Goal: Answer question/provide support: Share knowledge or assist other users

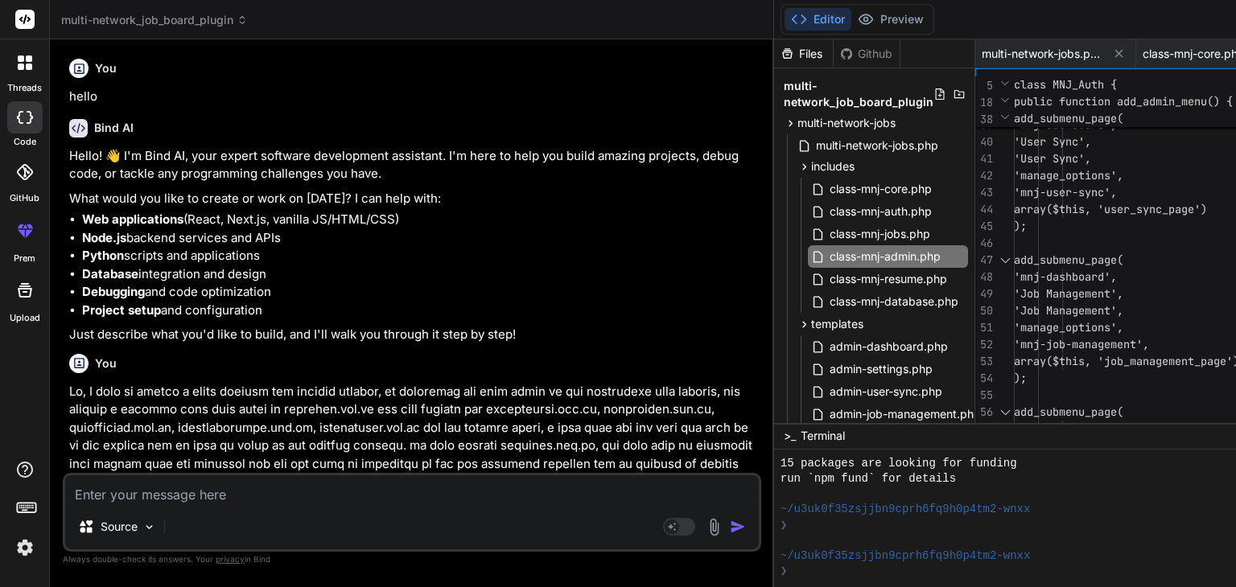
scroll to position [401, 0]
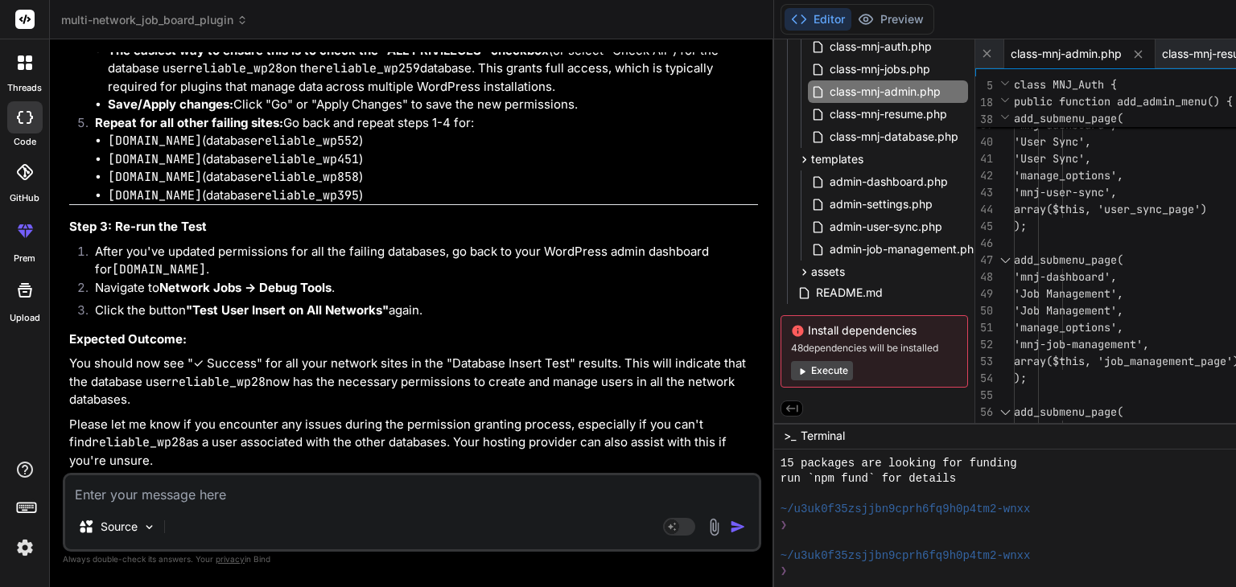
click at [250, 492] on textarea at bounding box center [411, 489] width 693 height 29
type textarea "t"
type textarea "x"
type textarea "th"
type textarea "x"
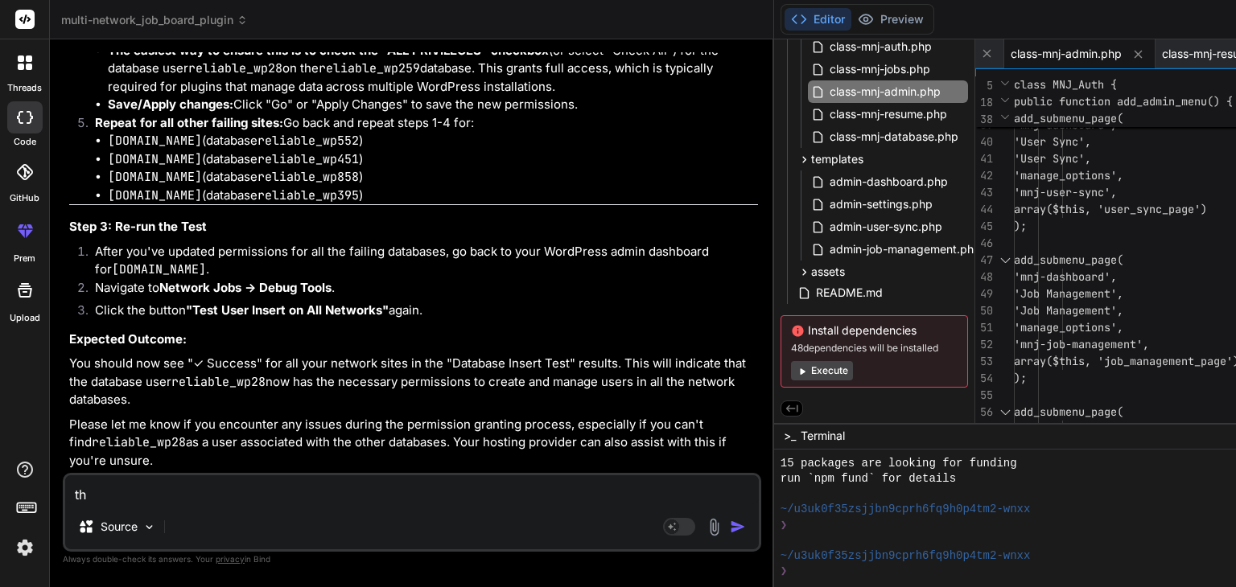
type textarea "the"
type textarea "x"
type textarea "the"
type textarea "x"
type textarea "the w"
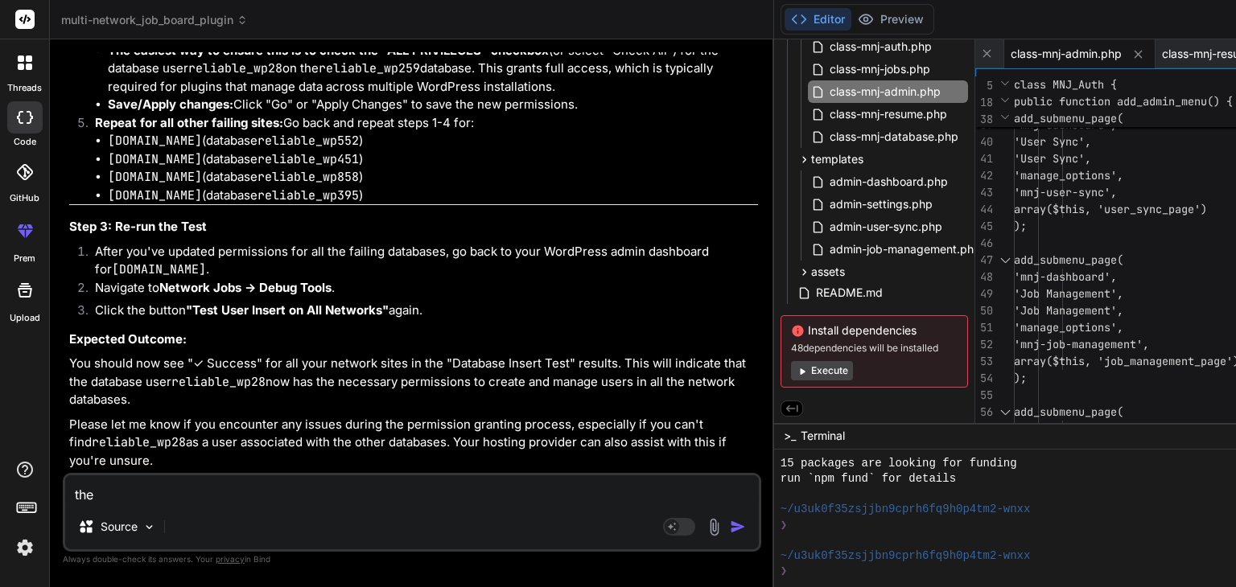
type textarea "x"
type textarea "the wp"
type textarea "x"
type textarea "the wp"
type textarea "x"
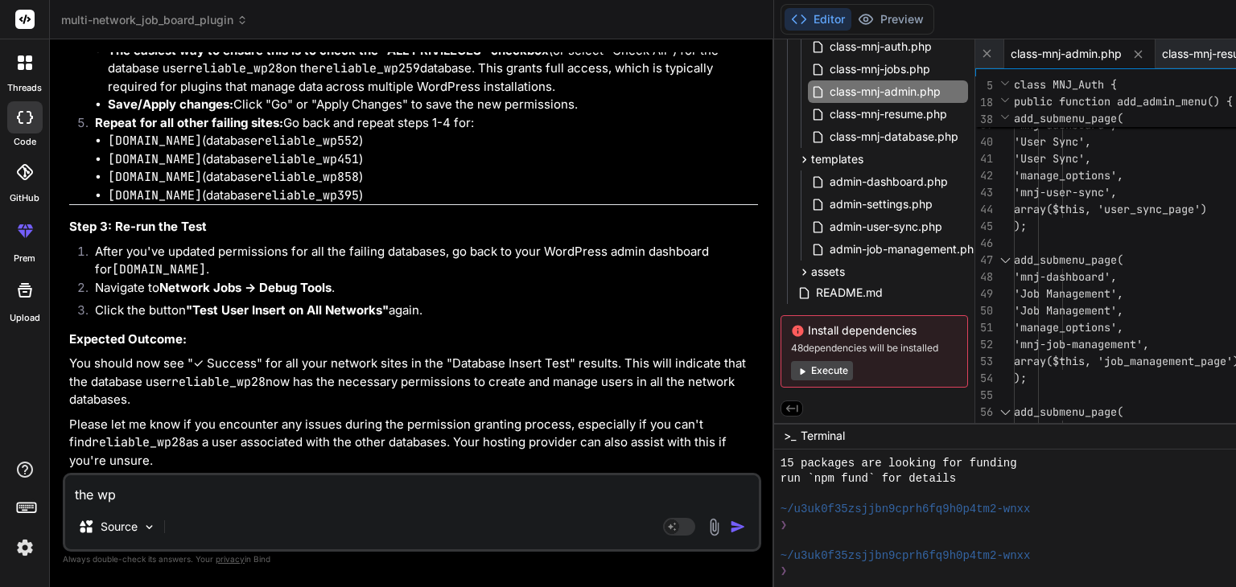
type textarea "the wp a"
type textarea "x"
type textarea "the wp ad"
type textarea "x"
type textarea "the wp adm"
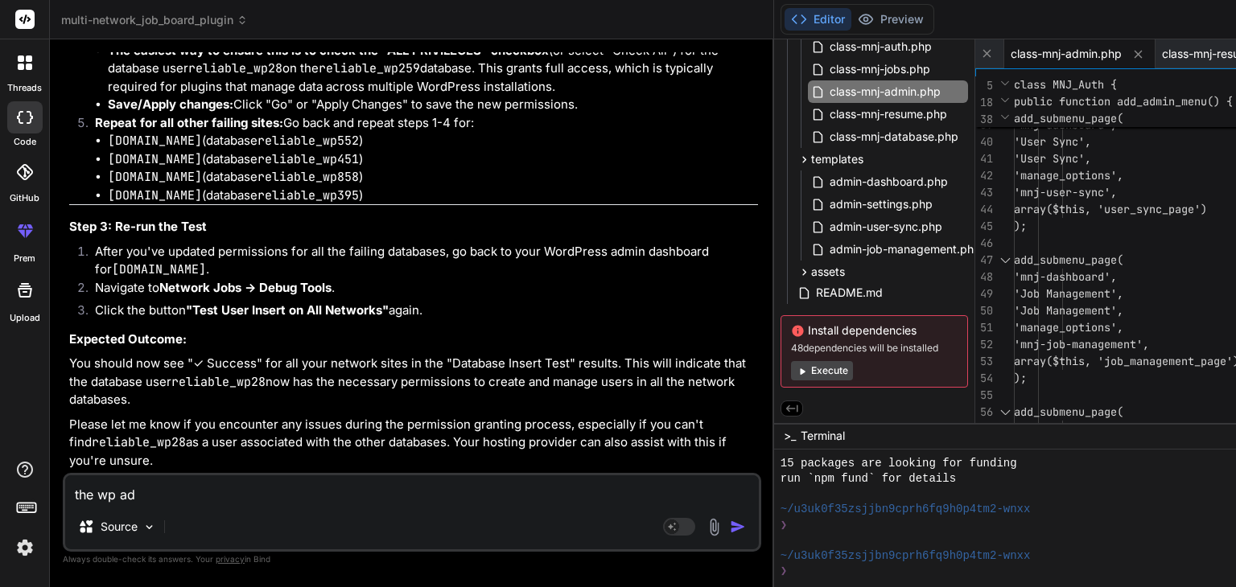
type textarea "x"
type textarea "the wp admi"
type textarea "x"
type textarea "the wp admin"
type textarea "x"
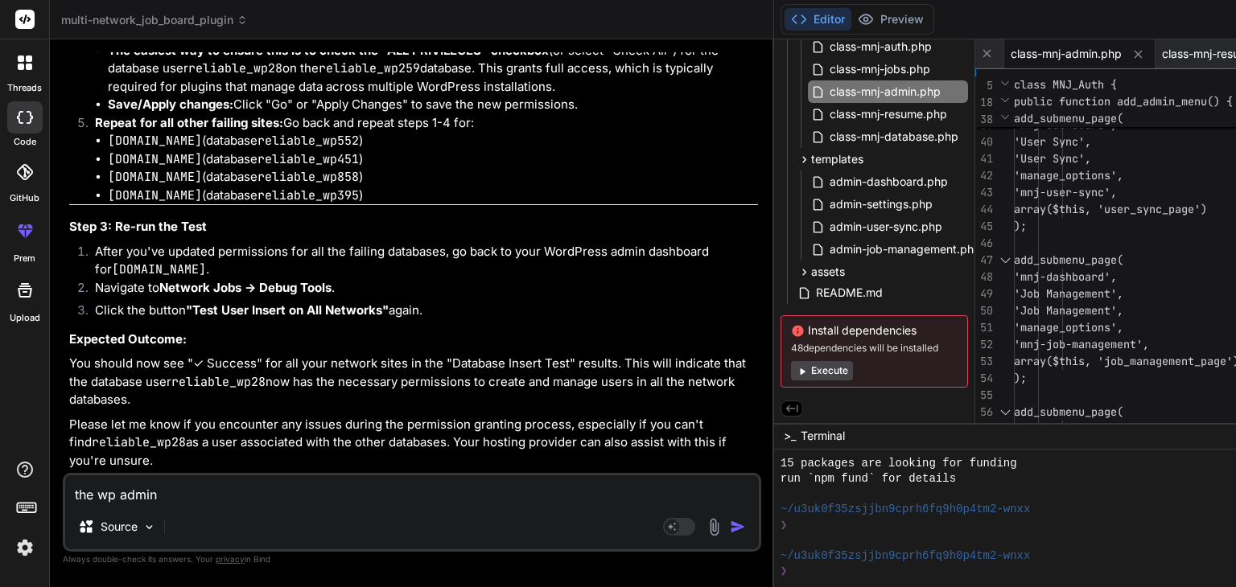
type textarea "the wp admin"
type textarea "x"
type textarea "the wp admin"
type textarea "x"
type textarea "the wp admi"
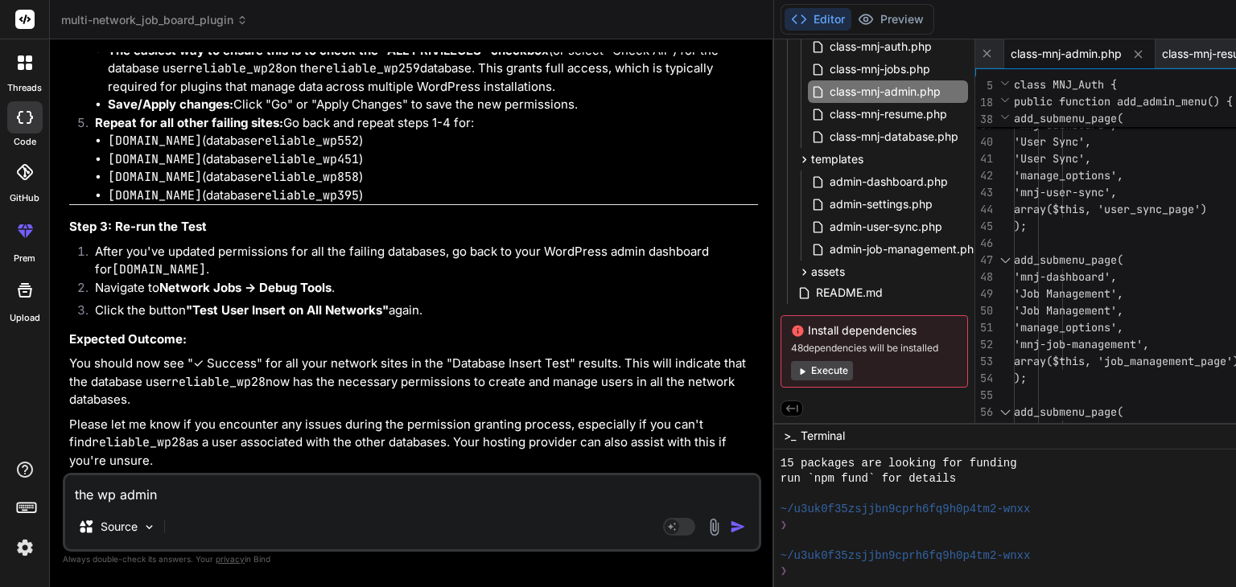
type textarea "x"
type textarea "the wp adm"
type textarea "x"
type textarea "the wp ad"
type textarea "x"
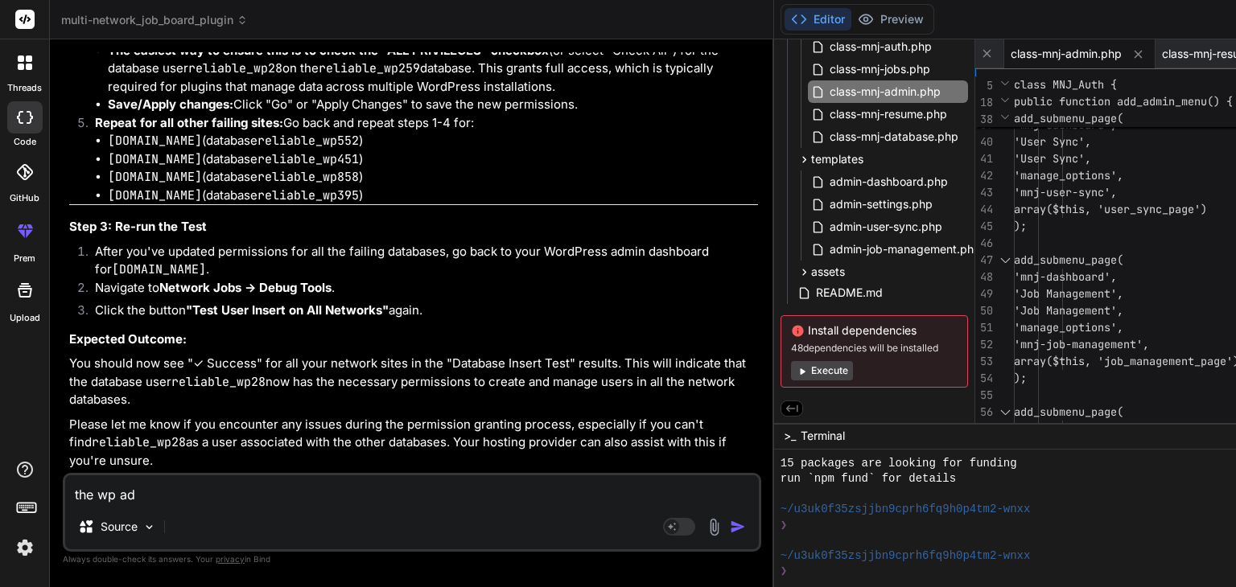
type textarea "the wp a"
type textarea "x"
type textarea "the w"
type textarea "x"
type textarea "the"
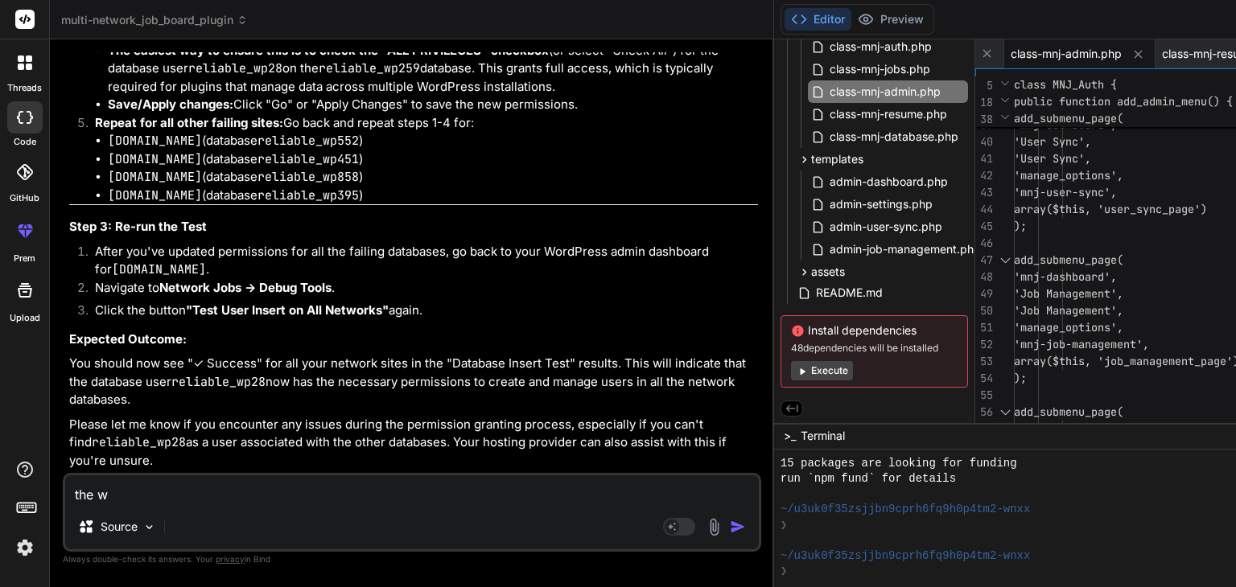
type textarea "x"
type textarea "the"
type textarea "x"
type textarea "the w"
type textarea "x"
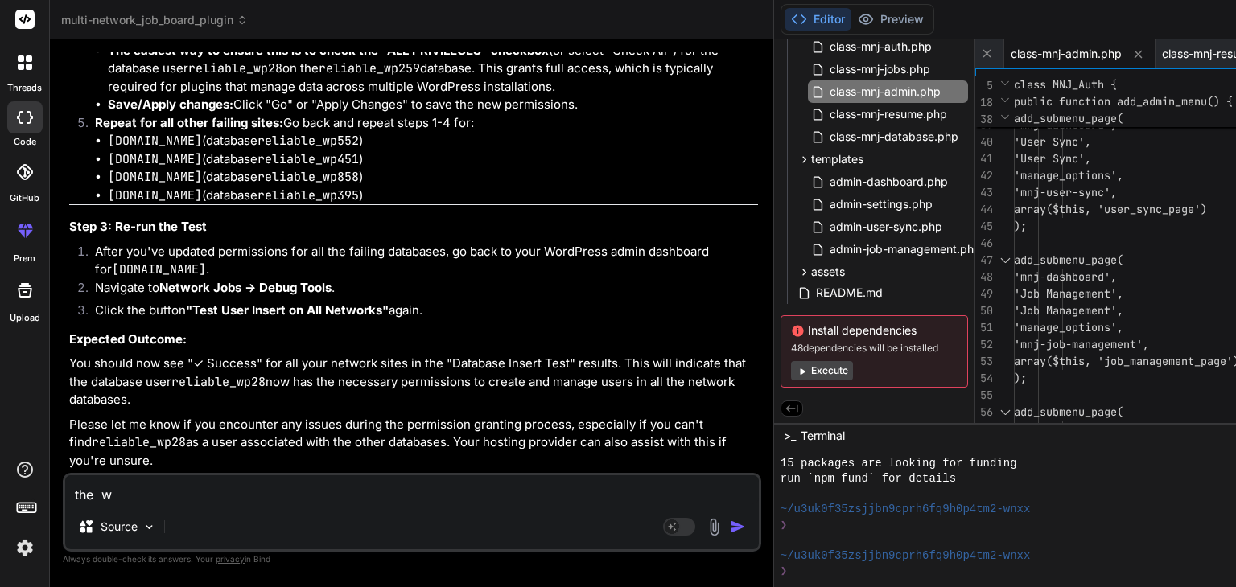
type textarea "the wp"
type textarea "x"
type textarea "the wp-"
type textarea "x"
type textarea "the wp-ad"
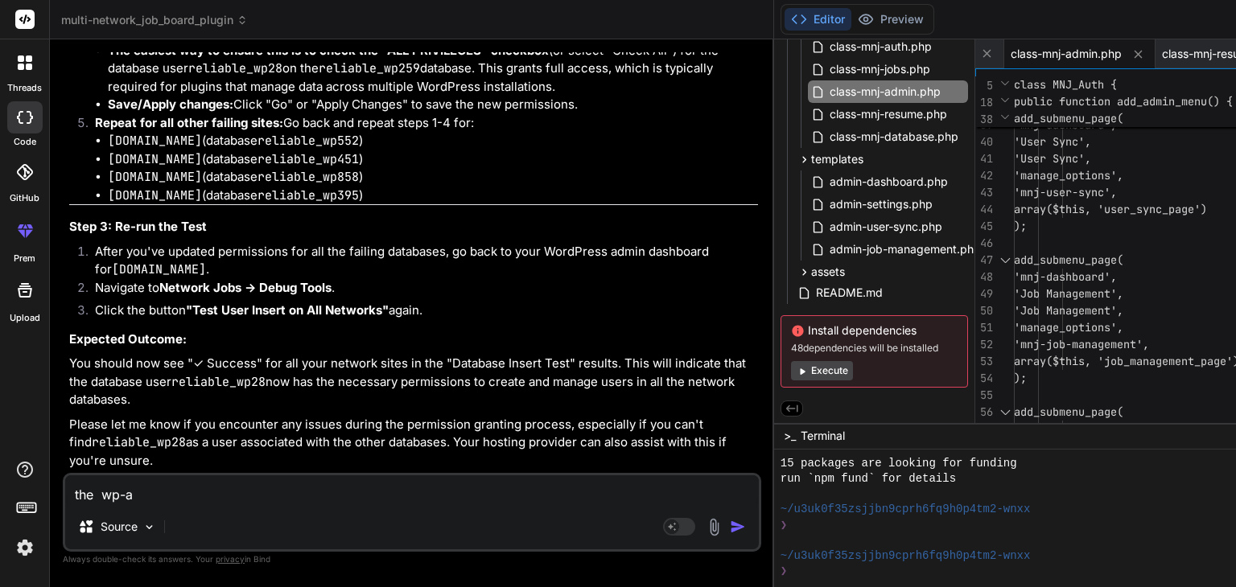
type textarea "x"
type textarea "the wp-adm"
type textarea "x"
type textarea "the wp-admi"
type textarea "x"
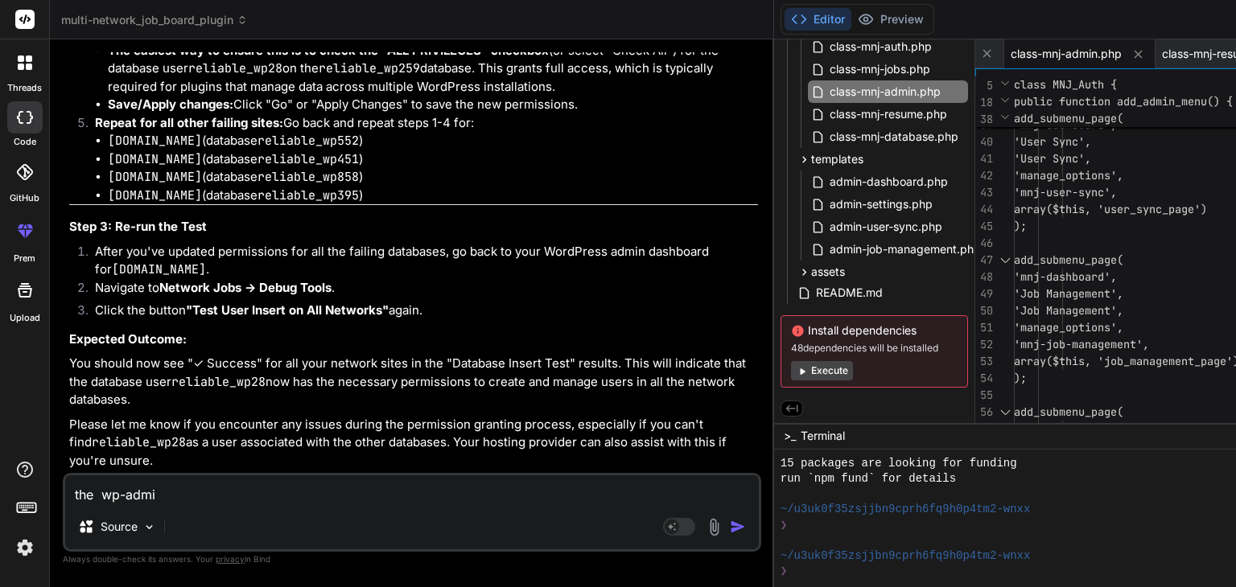
type textarea "the wp-admin"
type textarea "x"
type textarea "the wp-admin."
type textarea "x"
type textarea "the wp-admin.p"
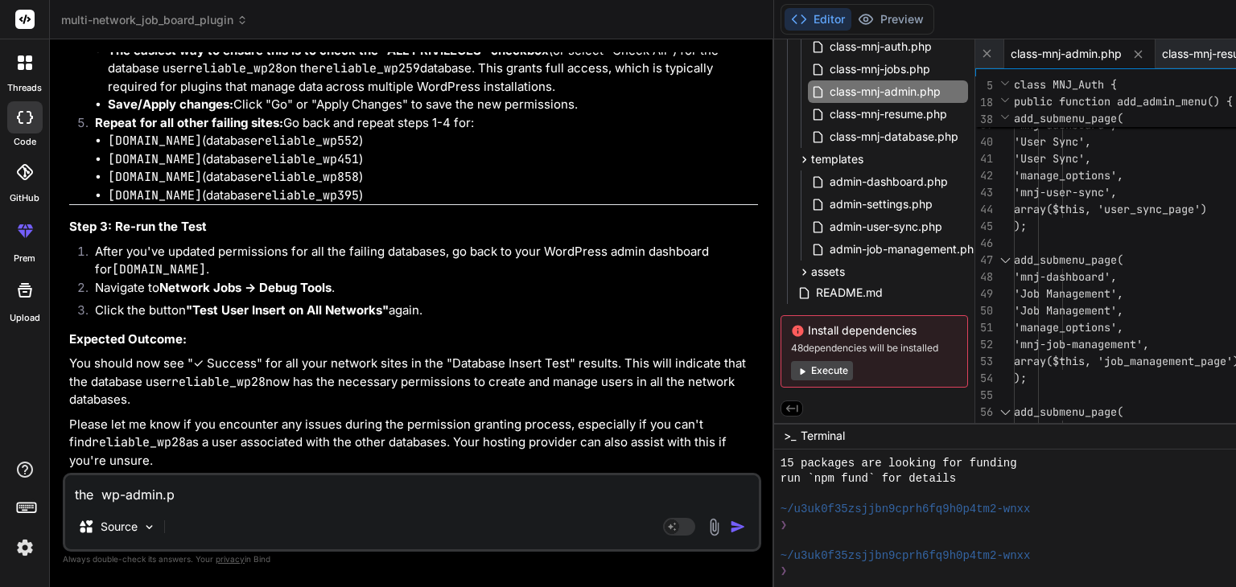
type textarea "x"
type textarea "the [DOMAIN_NAME]"
type textarea "x"
type textarea "the wp-admin.php"
type textarea "x"
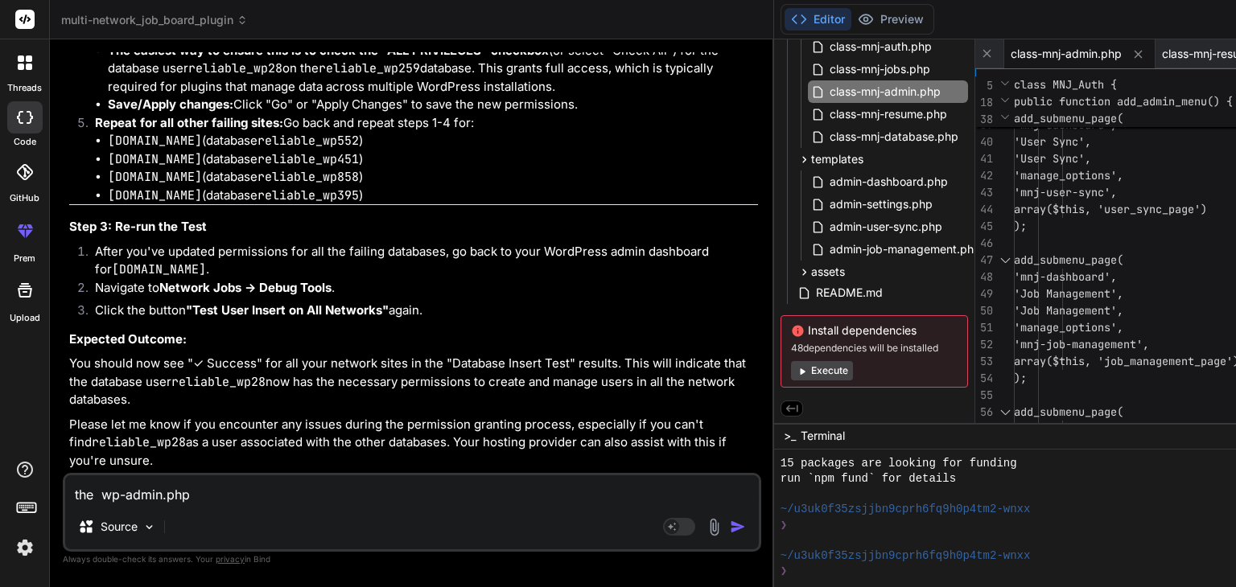
type textarea "the [DOMAIN_NAME]"
type textarea "x"
type textarea "the wp-admin.p"
type textarea "x"
type textarea "the wp-admin."
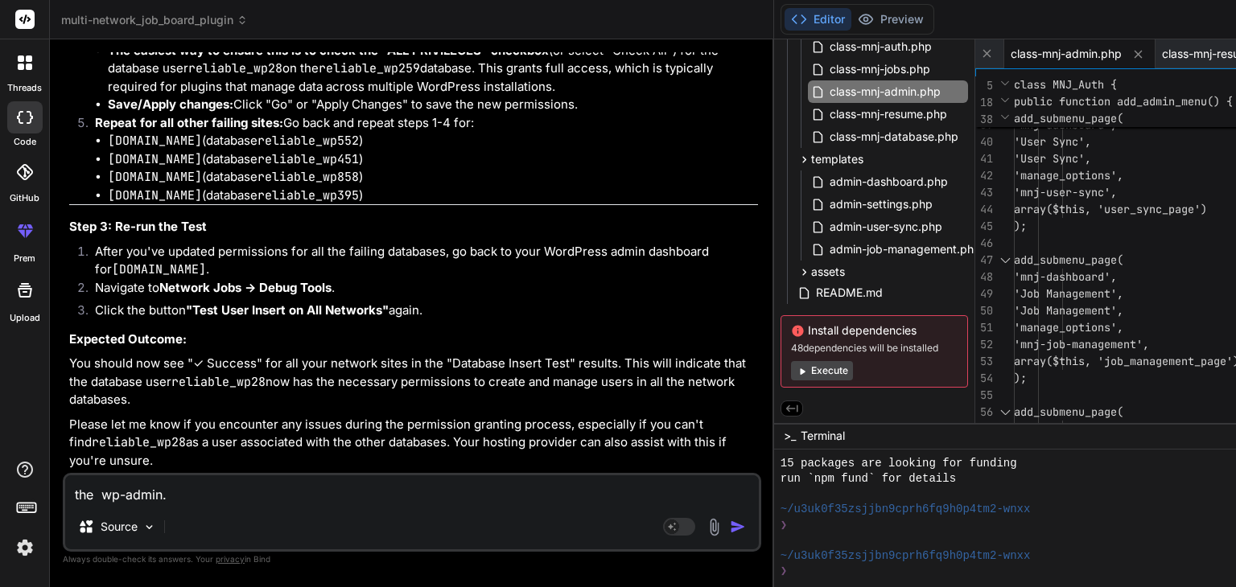
type textarea "x"
type textarea "the wp-admin"
type textarea "x"
type textarea "the wp-admi"
type textarea "x"
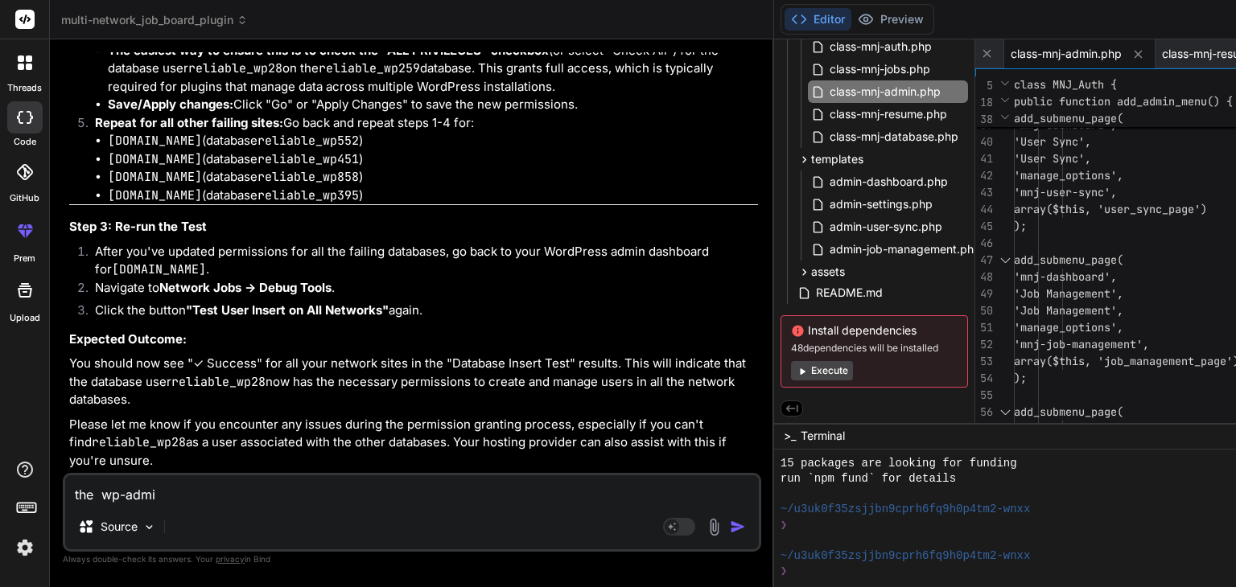
type textarea "the wp-adm"
type textarea "x"
type textarea "the wp-ad"
type textarea "x"
type textarea "the wp-a"
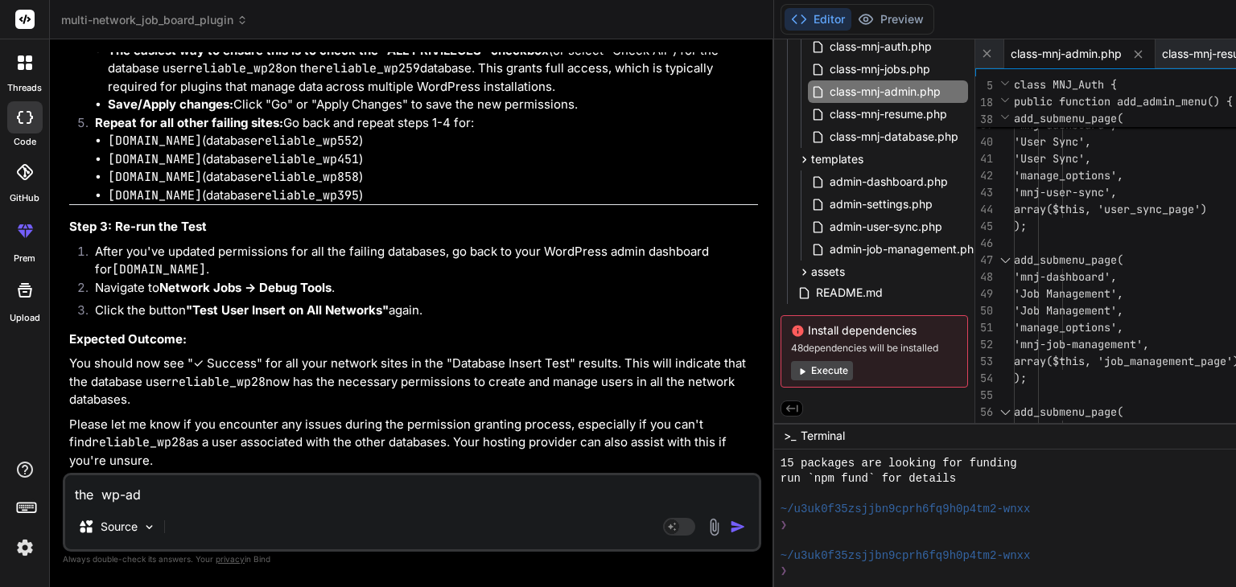
type textarea "x"
type textarea "the wp-"
type textarea "x"
type textarea "the wp"
type textarea "x"
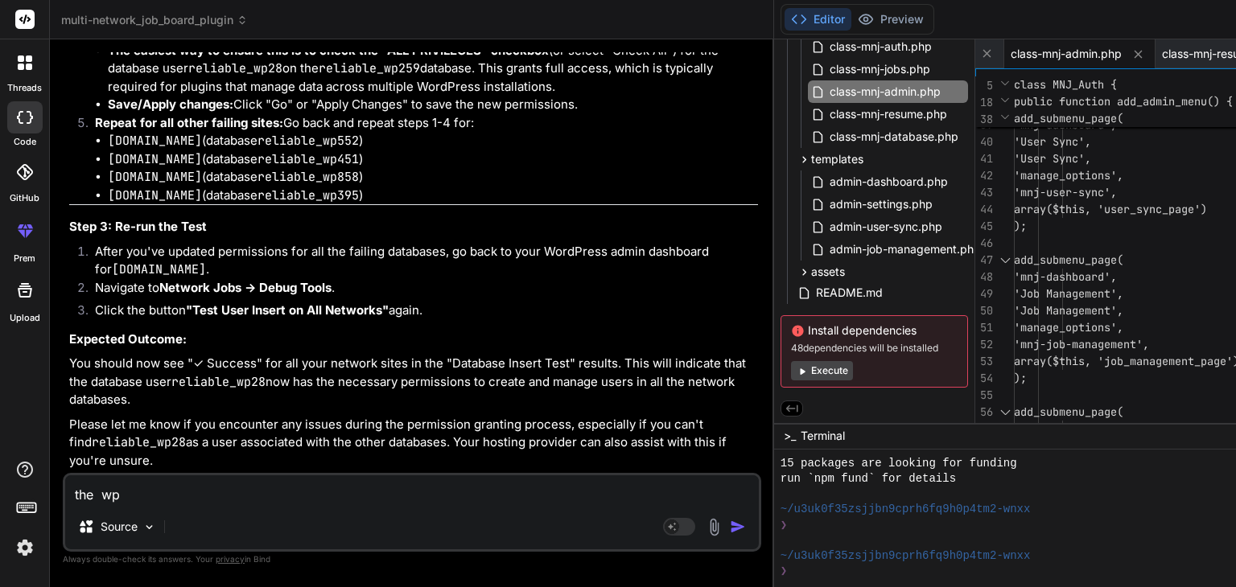
type textarea "the w"
type textarea "x"
type textarea "the wo"
type textarea "x"
type textarea "the wor"
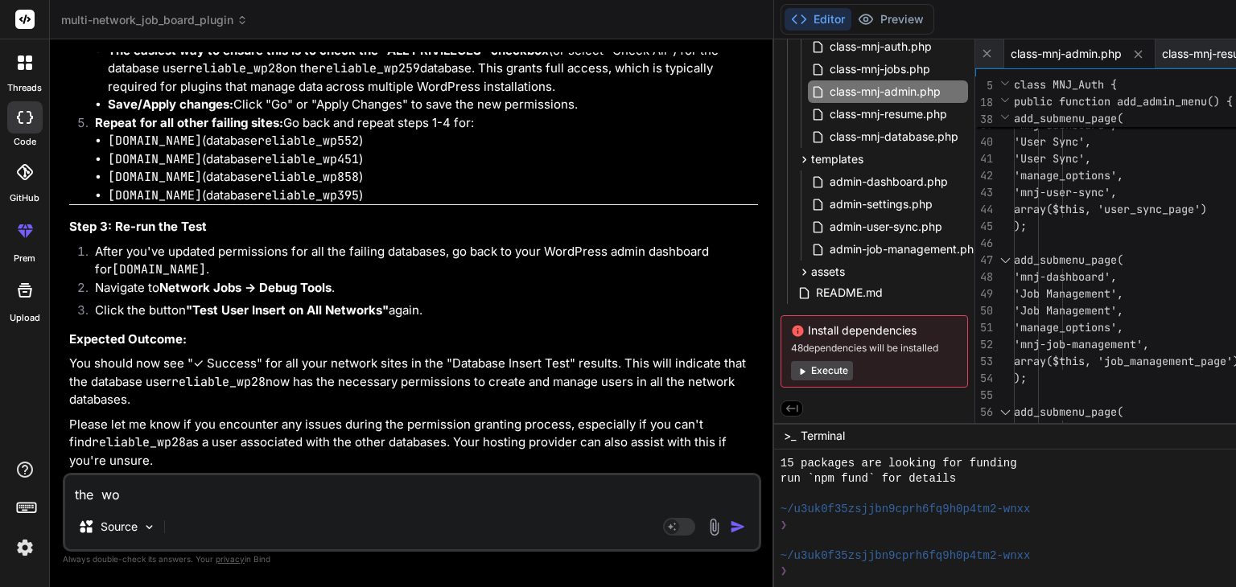
type textarea "x"
type textarea "the word"
type textarea "x"
type textarea "the wordp"
type textarea "x"
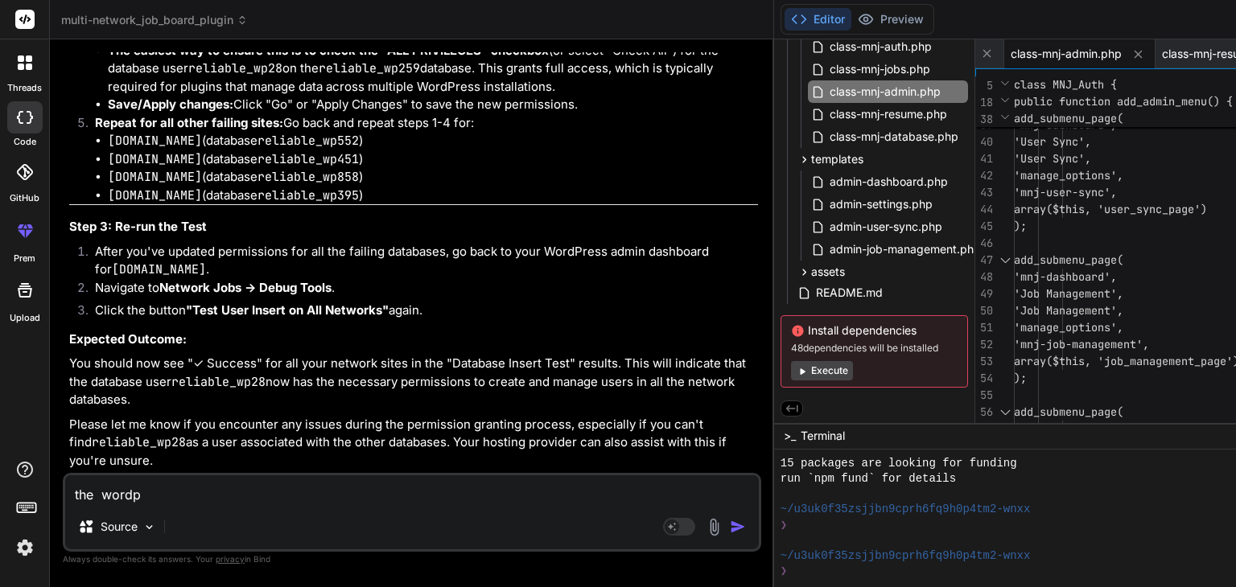
type textarea "the wordpr"
type textarea "x"
type textarea "the wordpre"
type textarea "x"
type textarea "the wordpres"
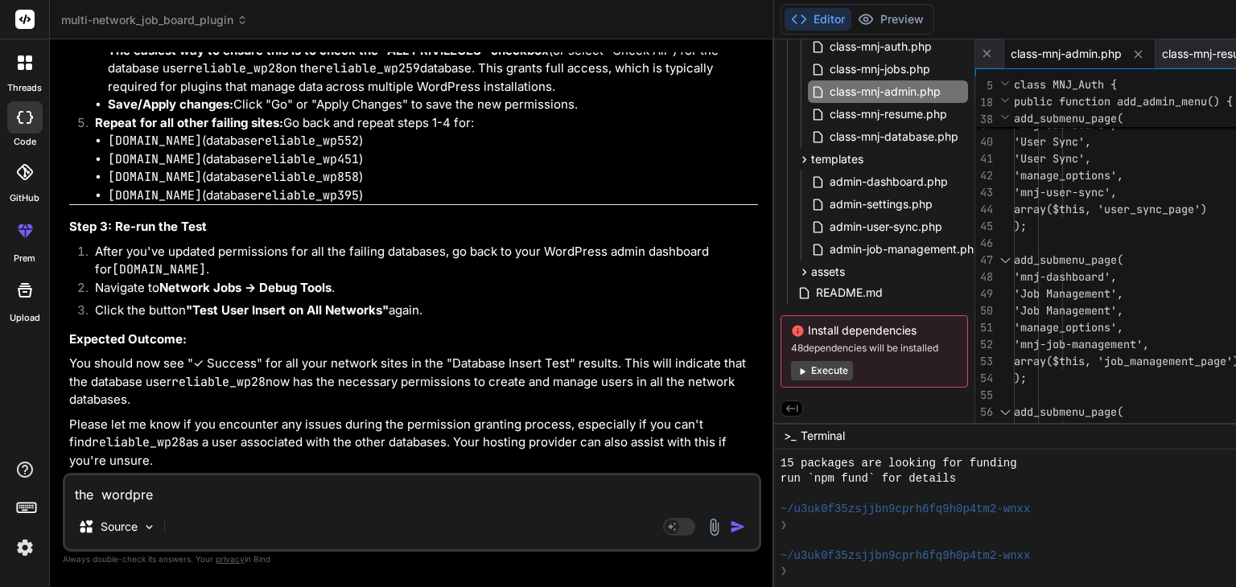
type textarea "x"
type textarea "the wordpress"
type textarea "x"
type textarea "the wordpress"
type textarea "x"
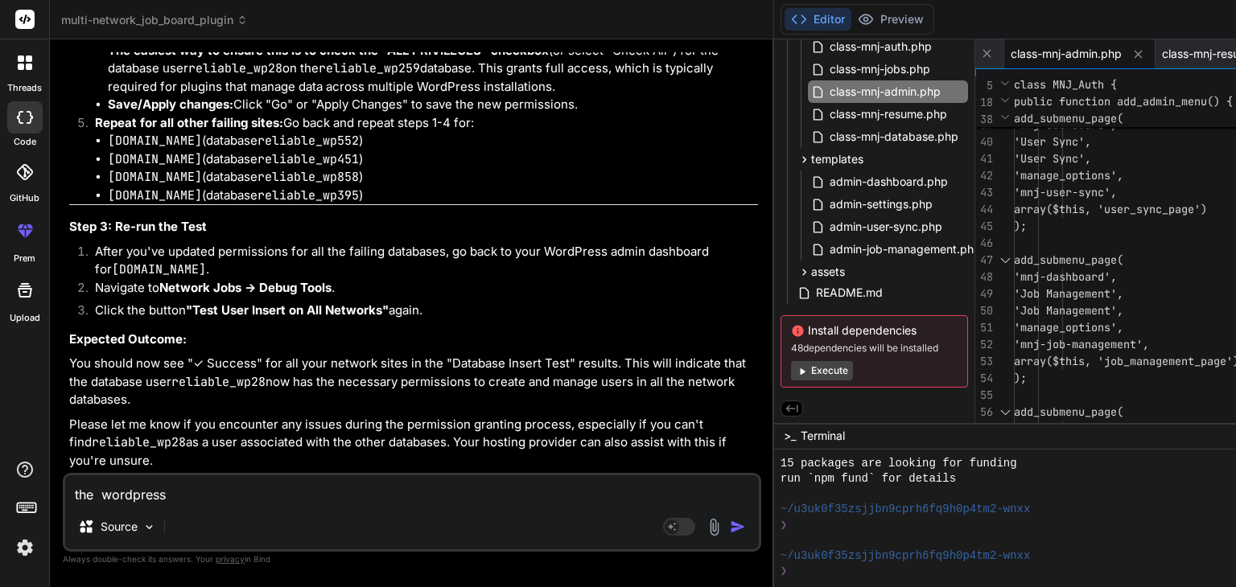
type textarea "the wordpress a"
type textarea "x"
type textarea "the wordpress ad"
type textarea "x"
type textarea "the wordpress adm"
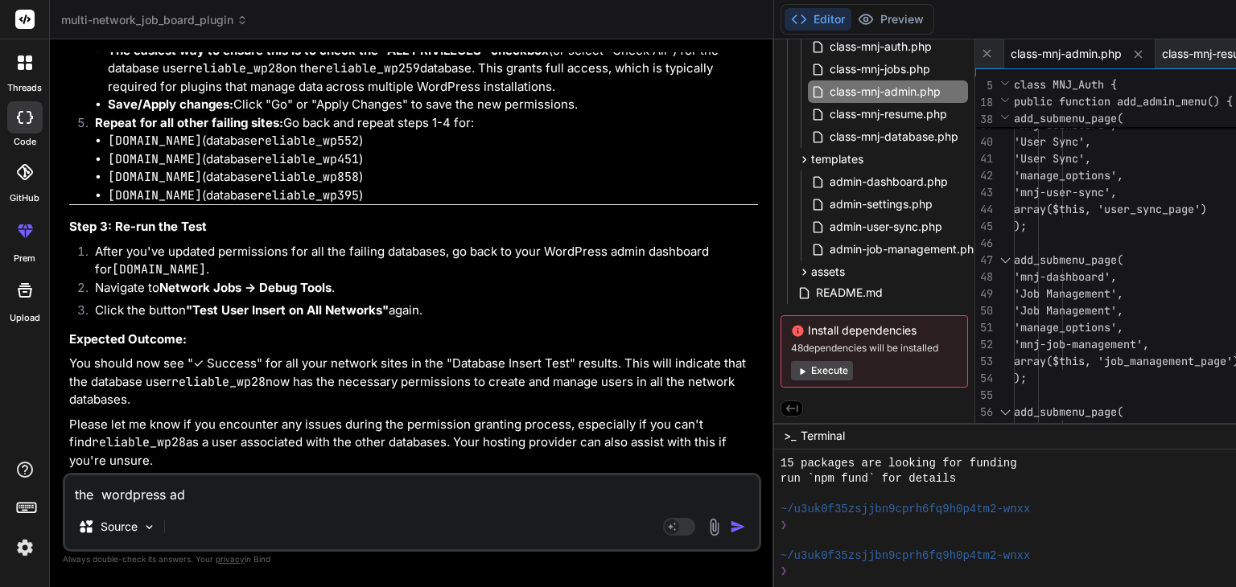
type textarea "x"
type textarea "the wordpress admi"
type textarea "x"
type textarea "the wordpress admin"
type textarea "x"
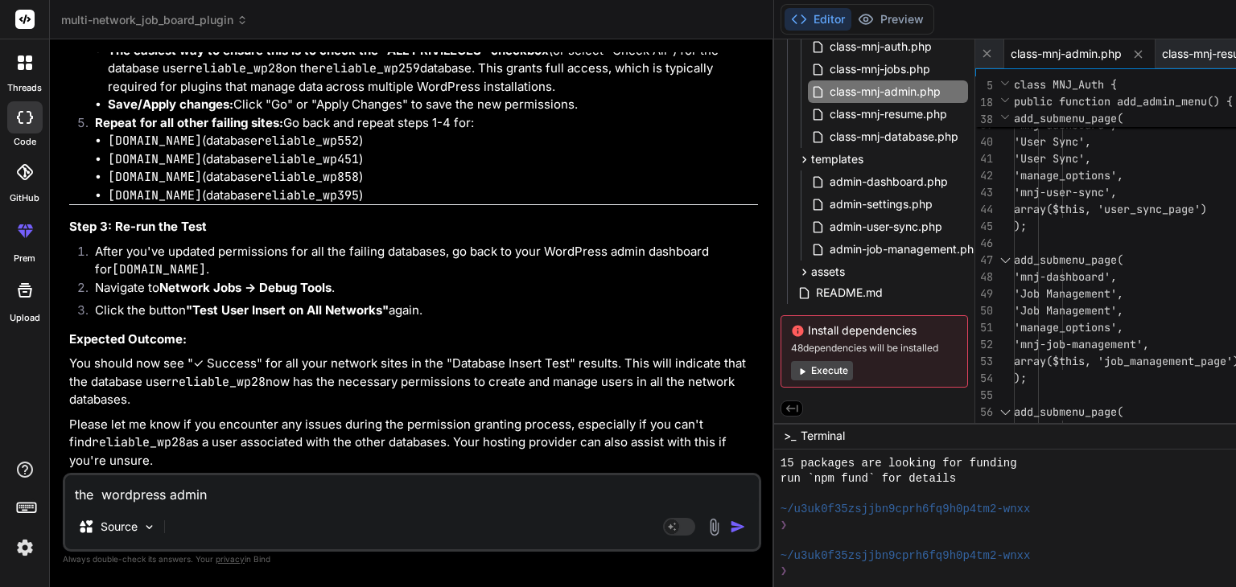
type textarea "the wordpress admin"
type textarea "x"
type textarea "the wordpress admin l"
type textarea "x"
type textarea "the wordpress admin lo"
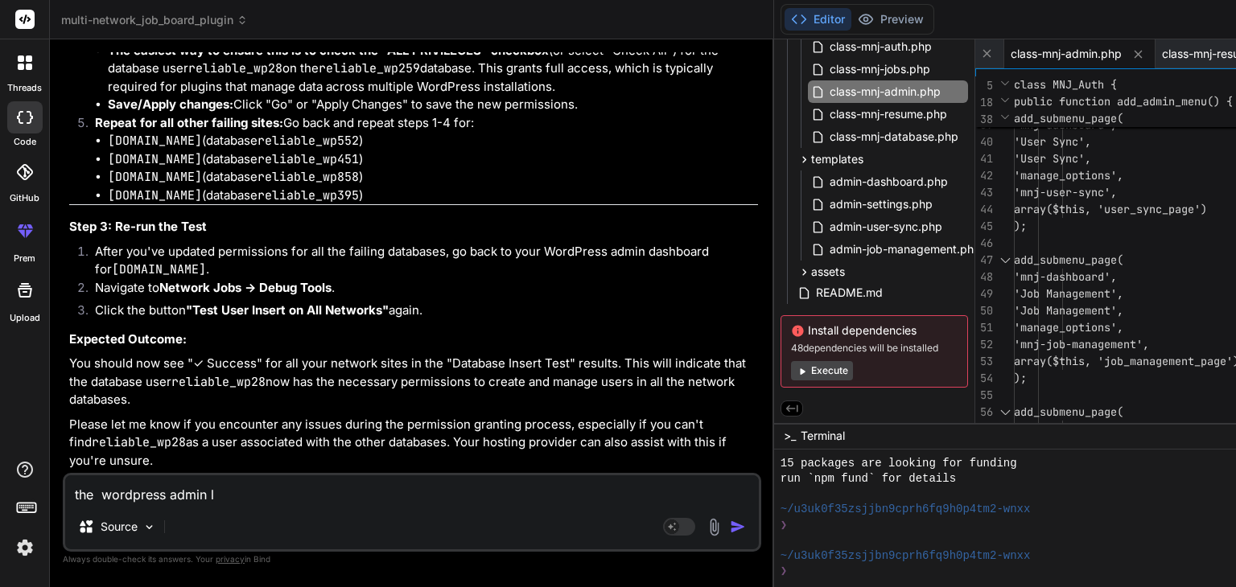
type textarea "x"
type textarea "the wordpress admin l"
type textarea "x"
type textarea "the wordpress admin"
type textarea "x"
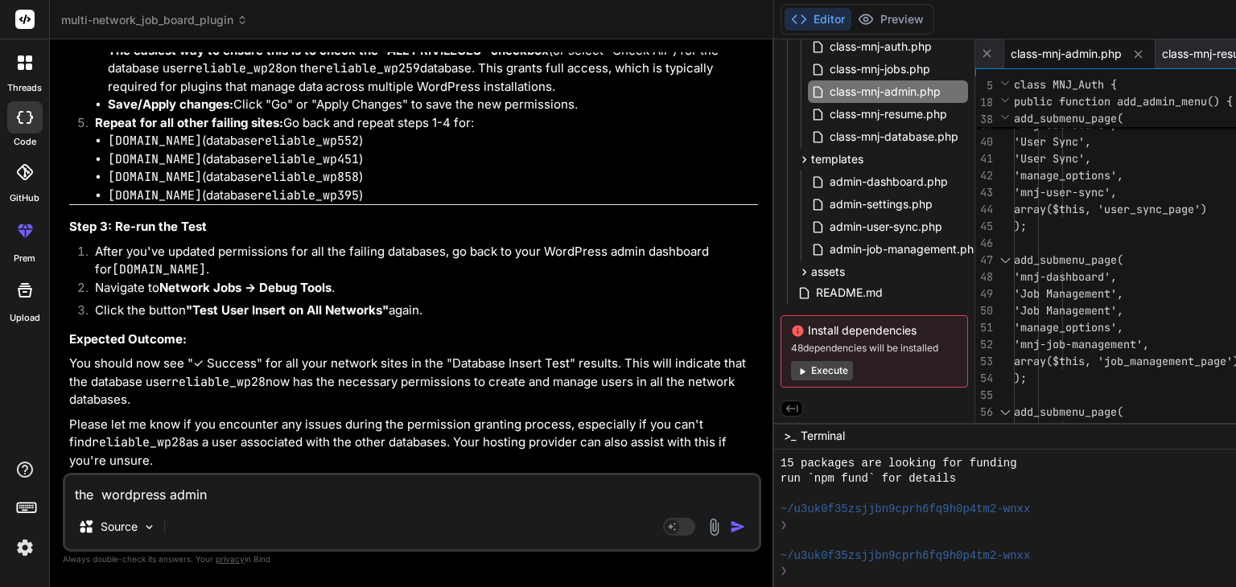
type textarea "the wordpress admin f"
type textarea "x"
type textarea "the wordpress admin fr"
type textarea "x"
type textarea "the wordpress admin fro"
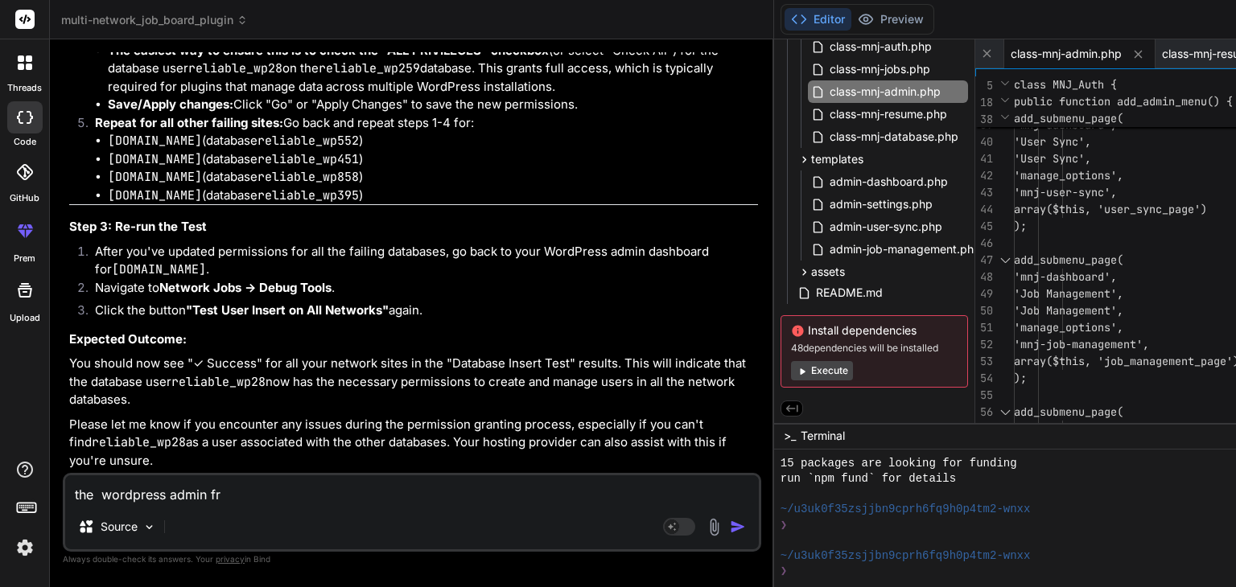
type textarea "x"
type textarea "the wordpress admin fr"
type textarea "x"
type textarea "the wordpress admin f"
type textarea "x"
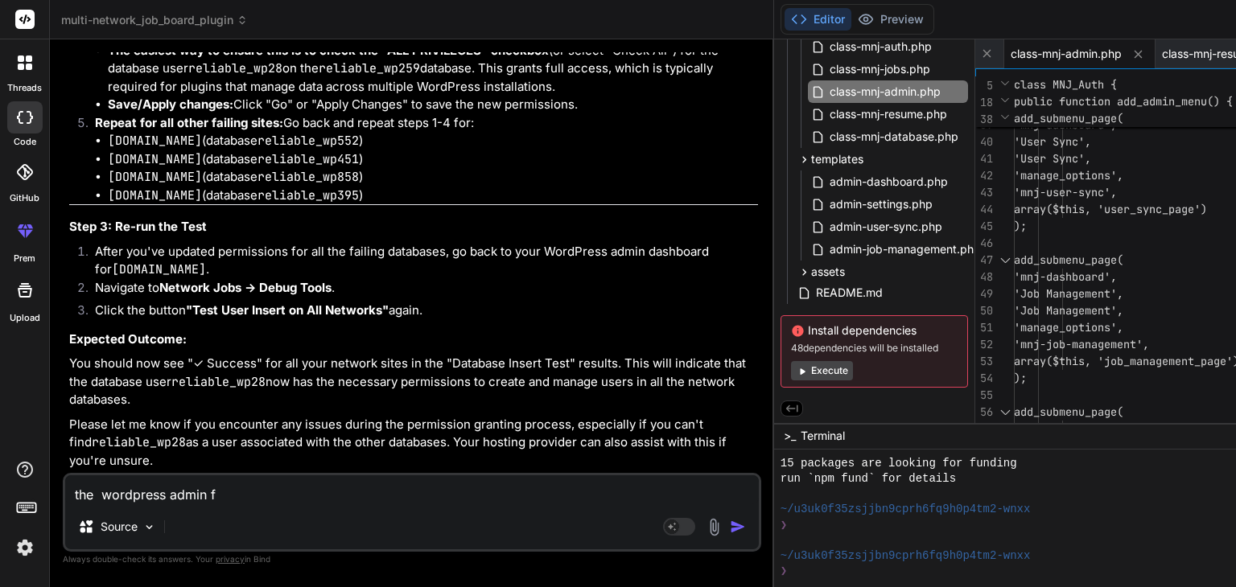
type textarea "the wordpress admin"
type textarea "x"
type textarea "the wordpress admin p"
type textarea "x"
type textarea "the wordpress admin pa"
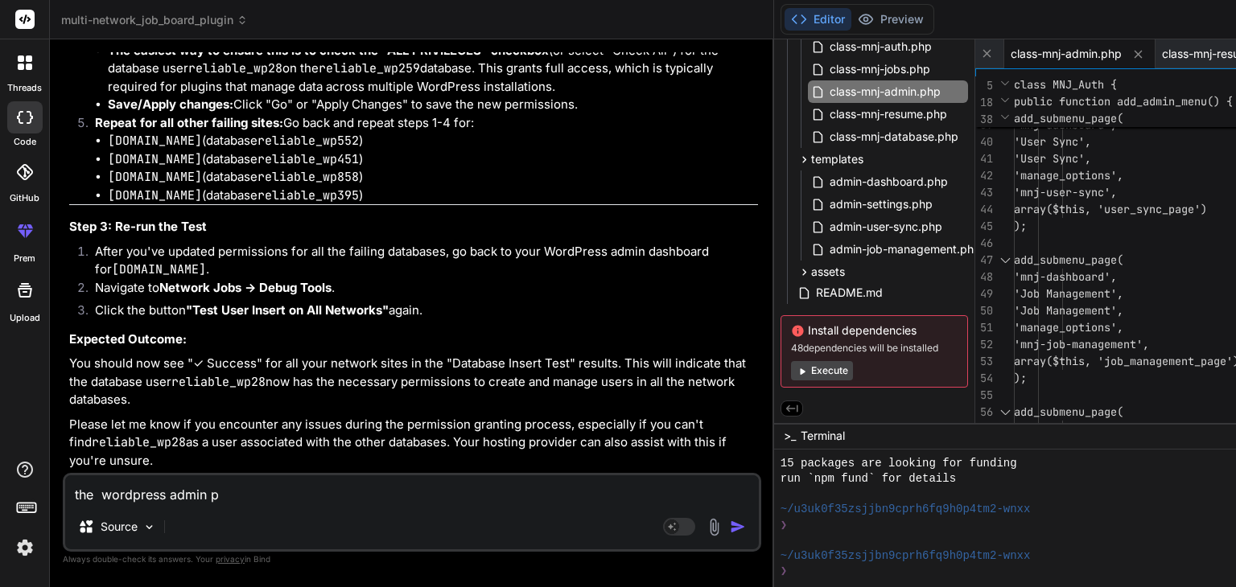
type textarea "x"
type textarea "the wordpress admin pag"
type textarea "x"
type textarea "the wordpress admin page"
type textarea "x"
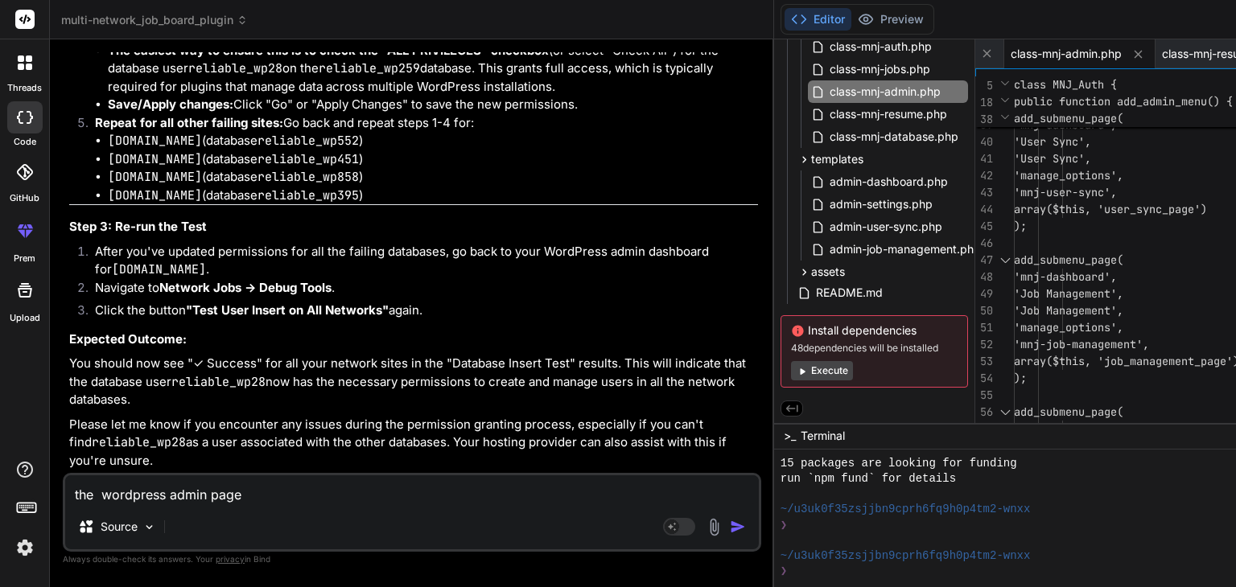
type textarea "the wordpress admin page"
type textarea "x"
type textarea "the wordpress admin page r"
type textarea "x"
type textarea "the wordpress admin page re"
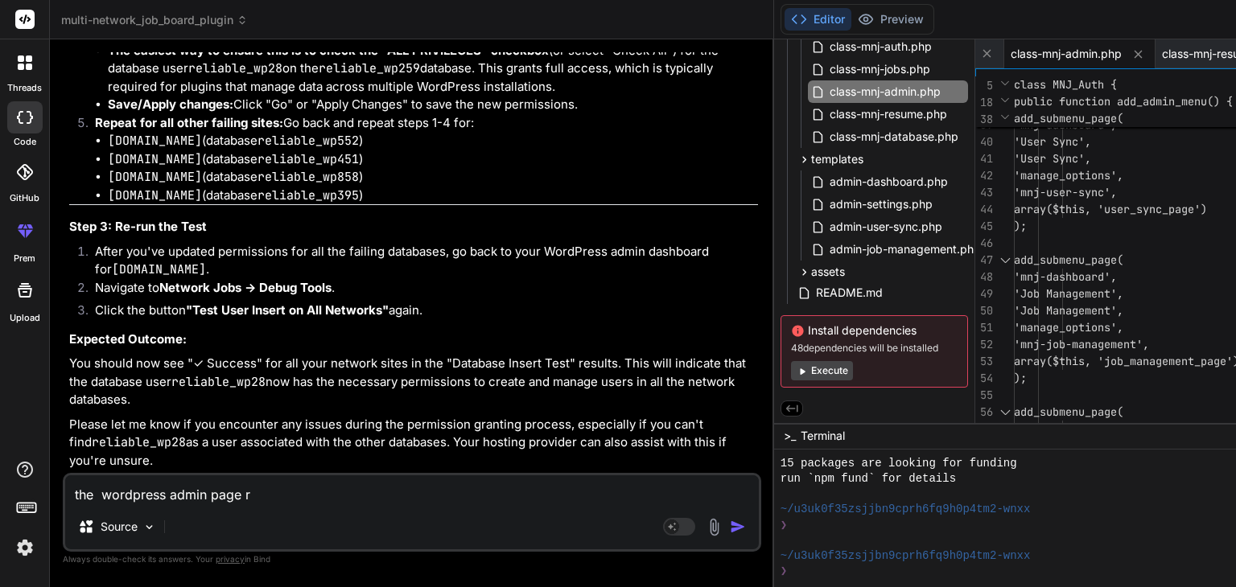
type textarea "x"
type textarea "the wordpress admin page red"
type textarea "x"
type textarea "the wordpress admin page redi"
type textarea "x"
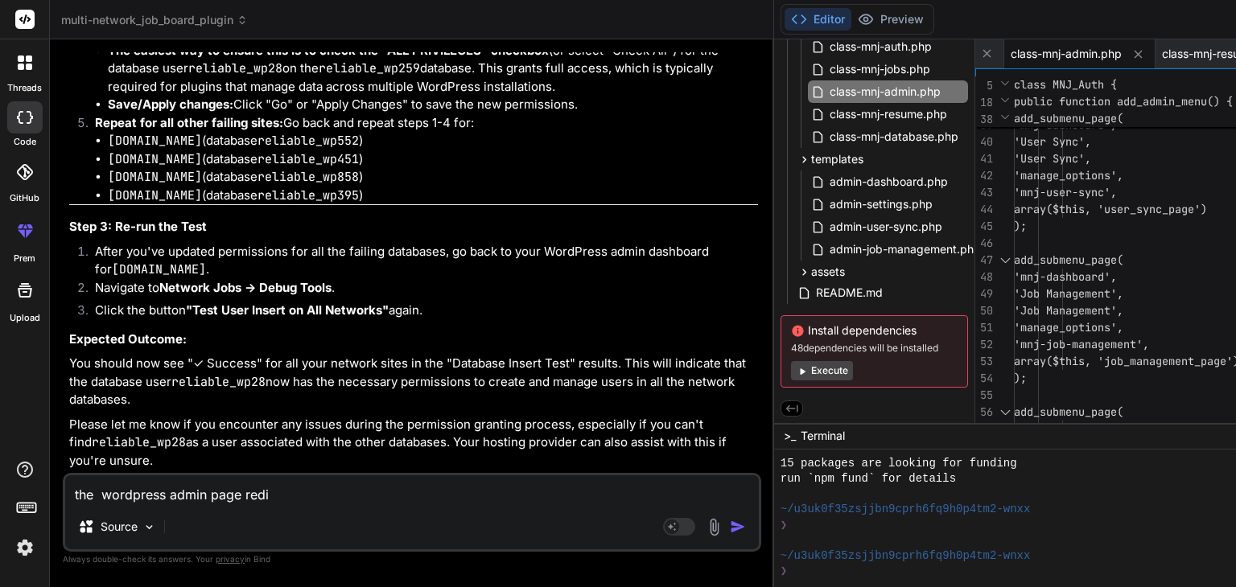
type textarea "the wordpress admin page redir"
type textarea "x"
type textarea "the wordpress admin page redire"
type textarea "x"
type textarea "the wordpress admin page redirec"
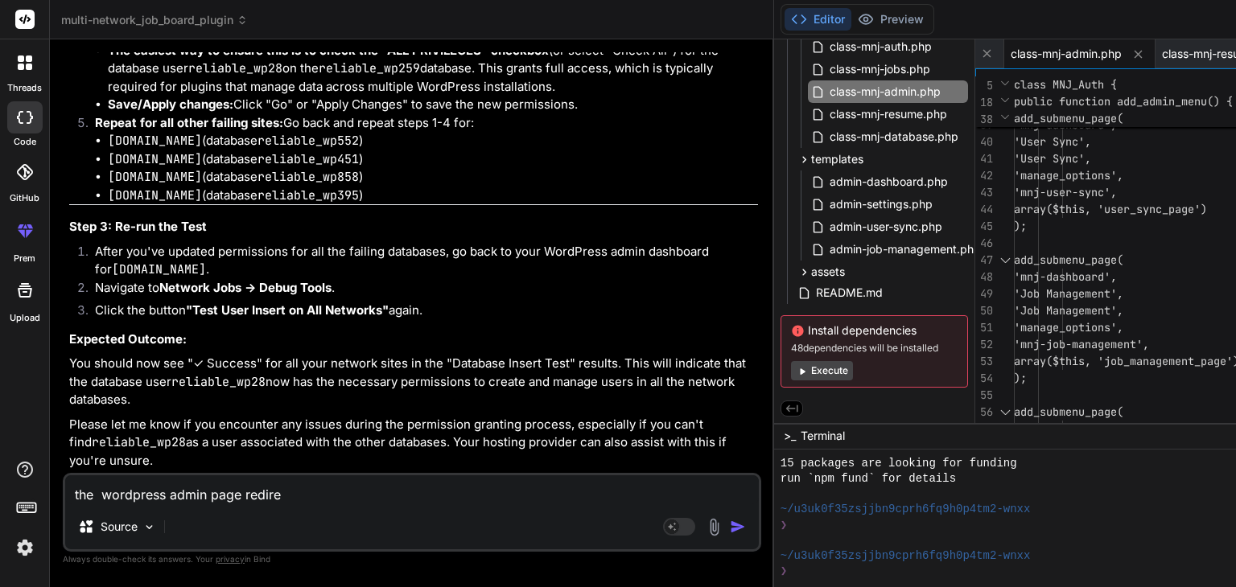
type textarea "x"
type textarea "the wordpress admin page redirect"
type textarea "x"
type textarea "the wordpress admin page redirect"
type textarea "x"
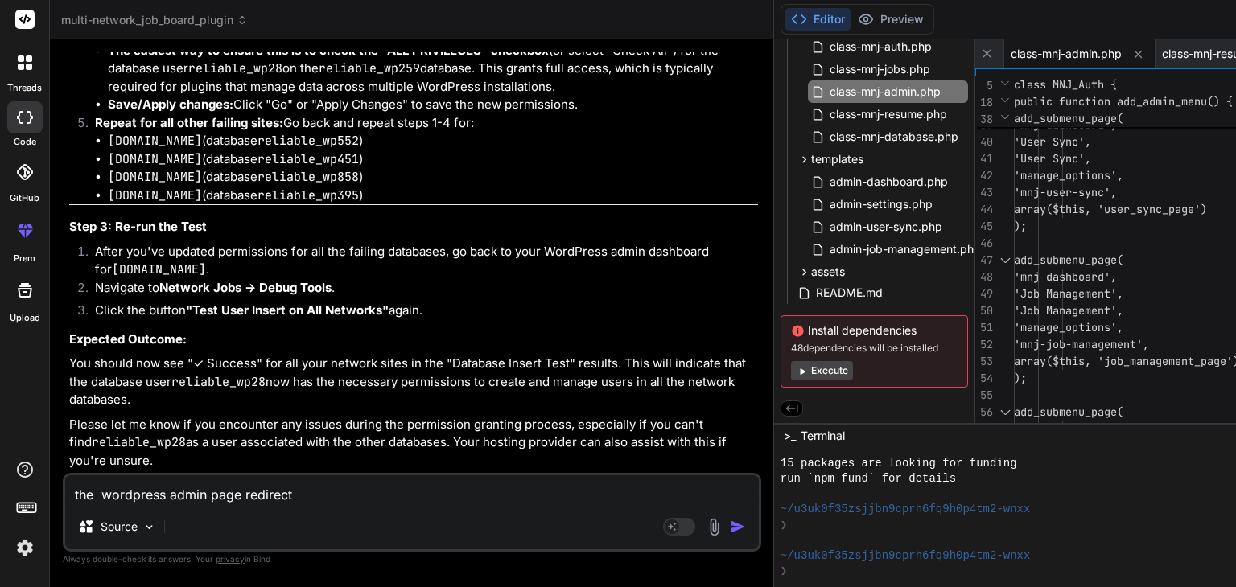
type textarea "the wordpress admin page redirect t"
type textarea "x"
type textarea "the wordpress admin page redirect to"
type textarea "x"
type textarea "the wordpress admin page redirect to"
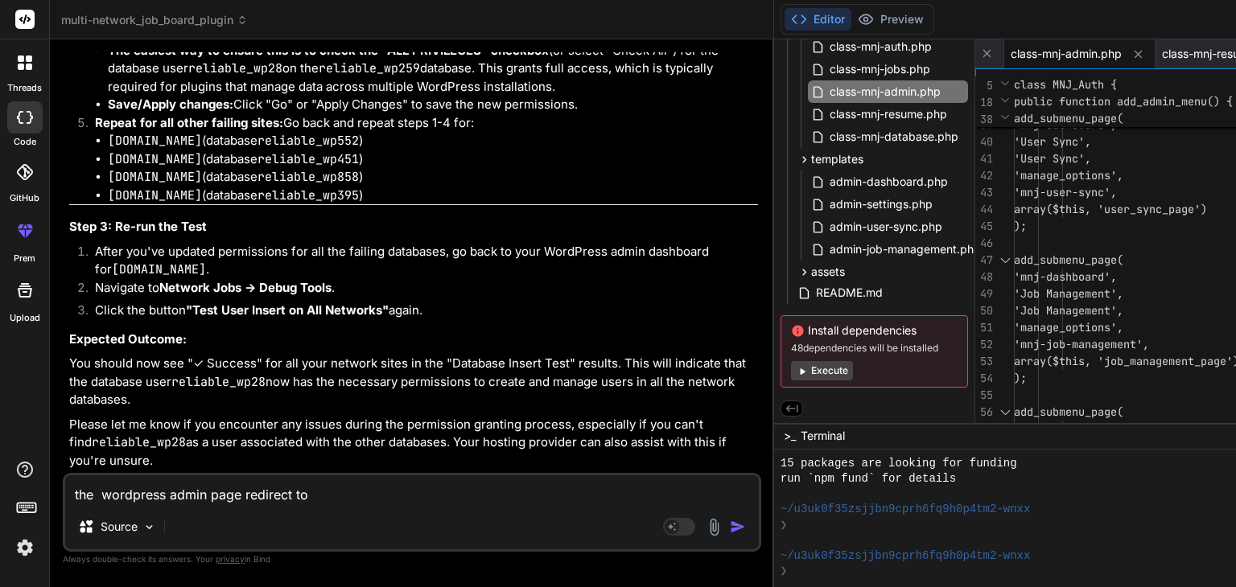
type textarea "x"
paste textarea "[URL][DOMAIN_NAME][DOMAIN_NAME]"
type textarea "the wordpress admin page redirect to [URL][DOMAIN_NAME][DOMAIN_NAME]"
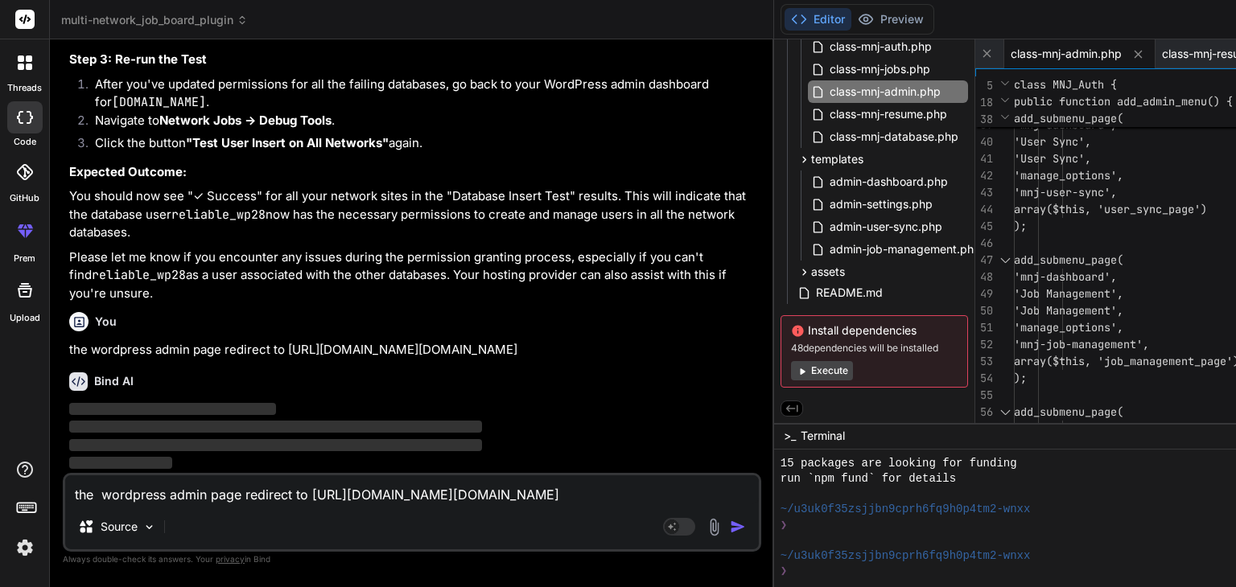
type textarea "x"
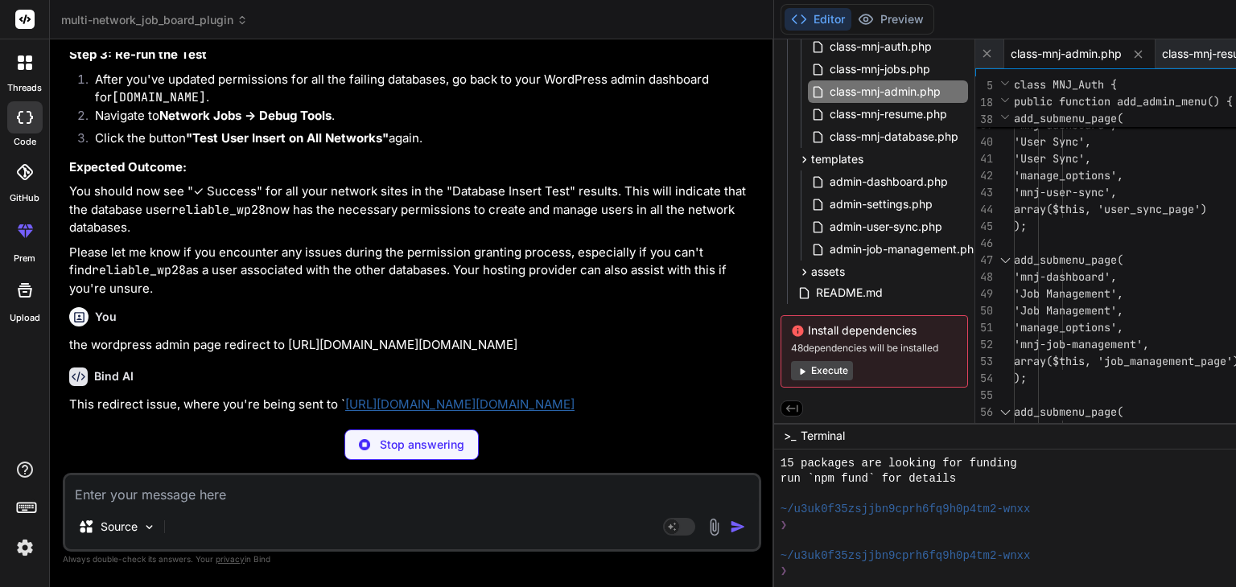
scroll to position [20458, 0]
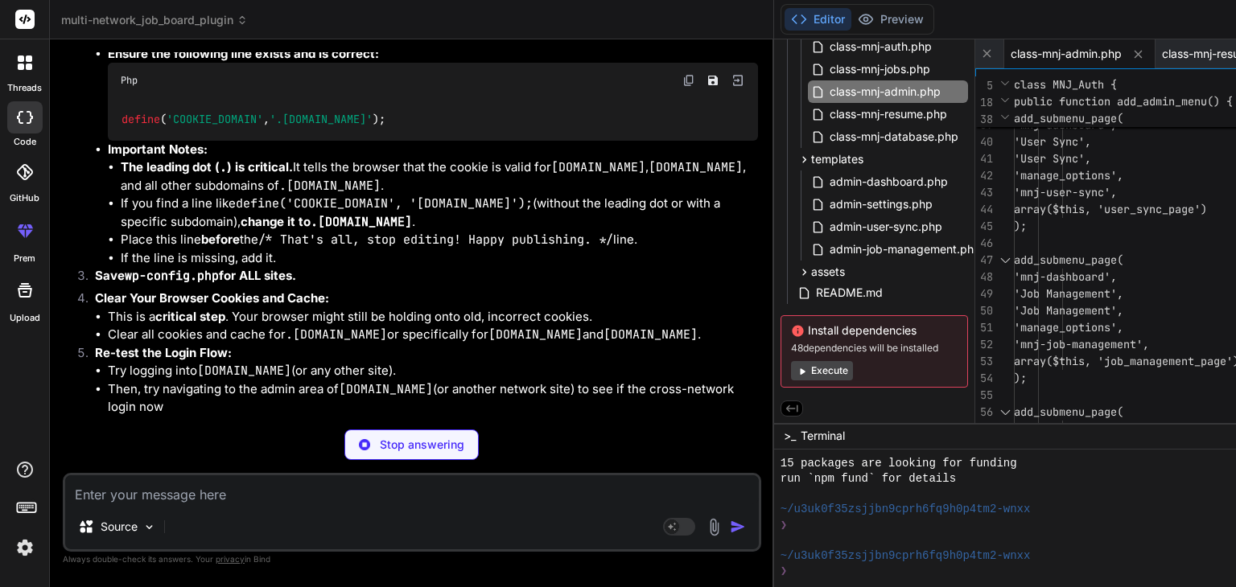
type textarea "x"
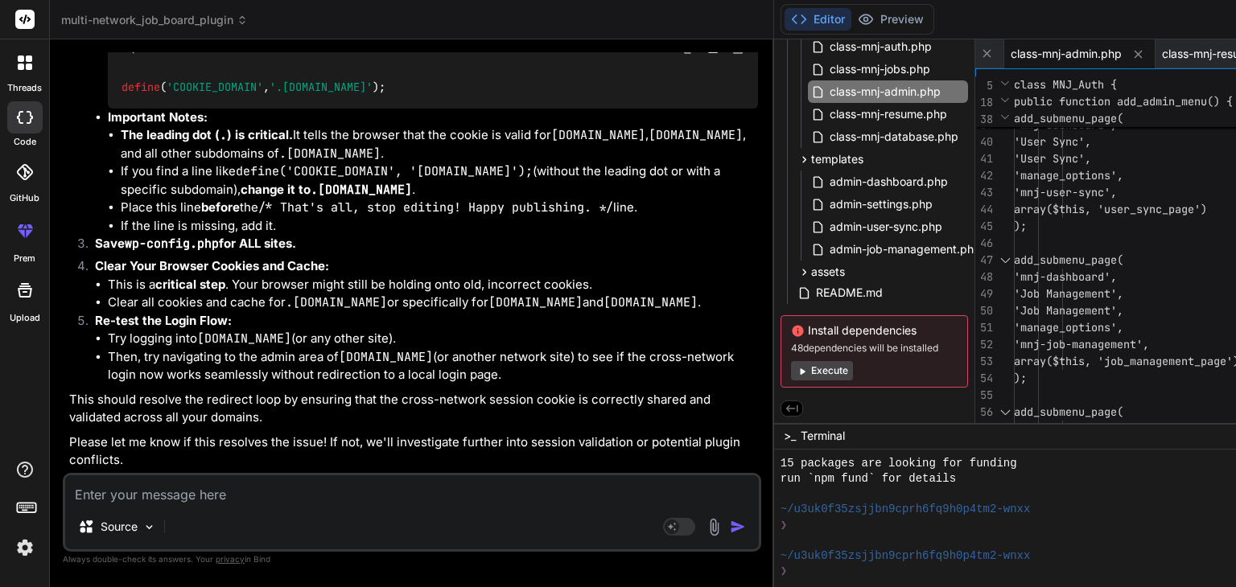
scroll to position [20671, 0]
click at [134, 483] on textarea at bounding box center [411, 489] width 693 height 29
type textarea "i"
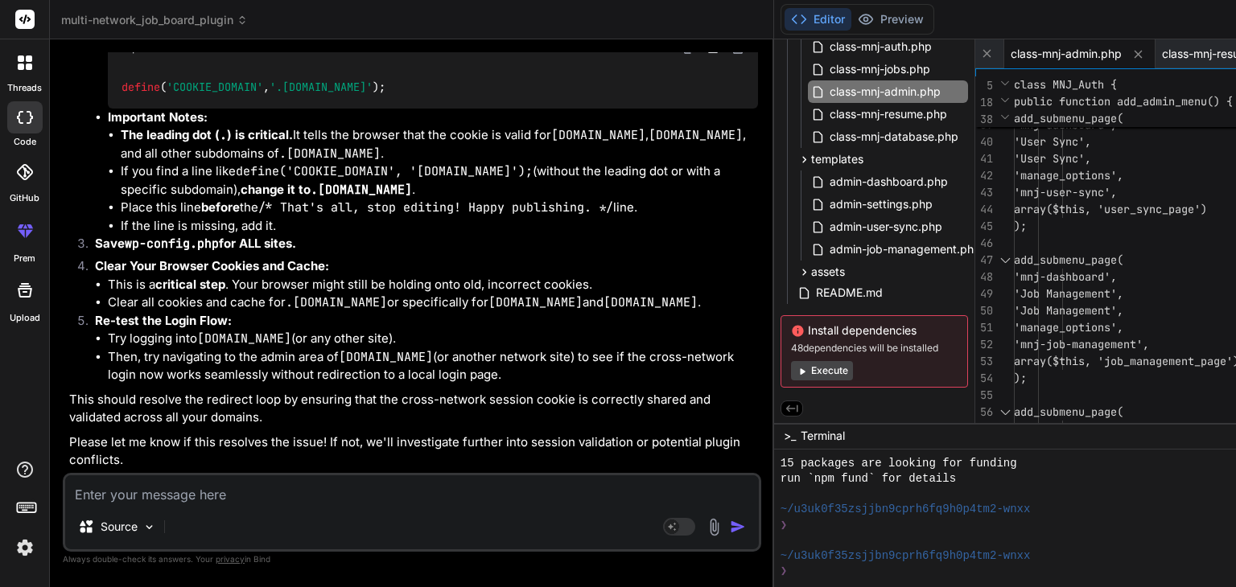
type textarea "x"
type textarea "in"
type textarea "x"
type textarea "i"
type textarea "x"
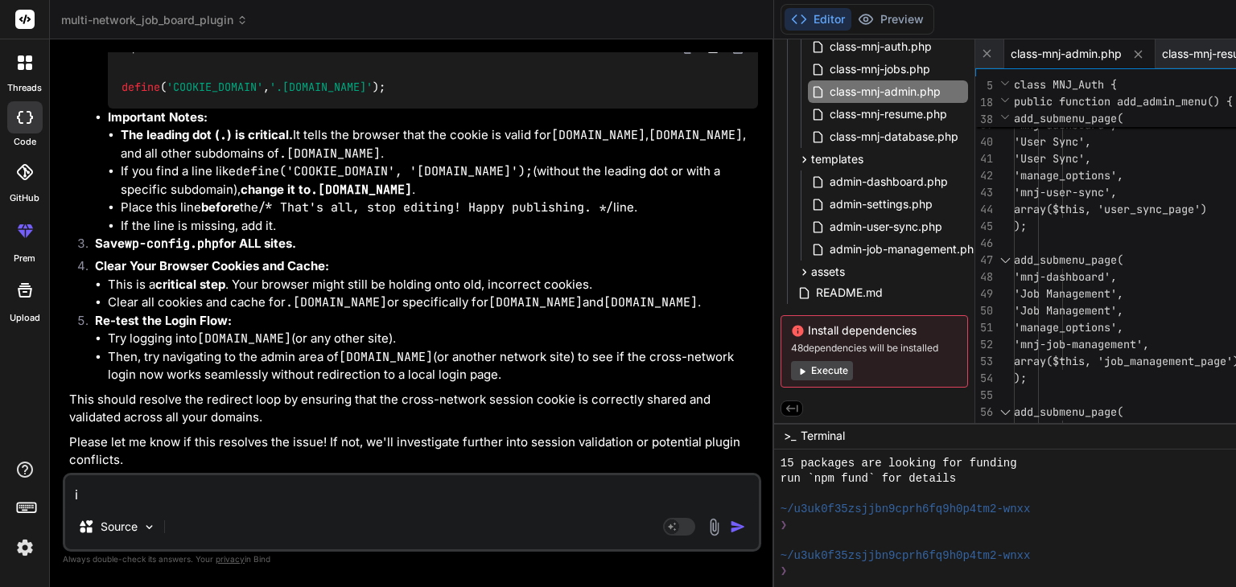
type textarea "x"
click at [131, 480] on textarea at bounding box center [411, 489] width 693 height 29
type textarea "i"
type textarea "x"
type textarea "i am"
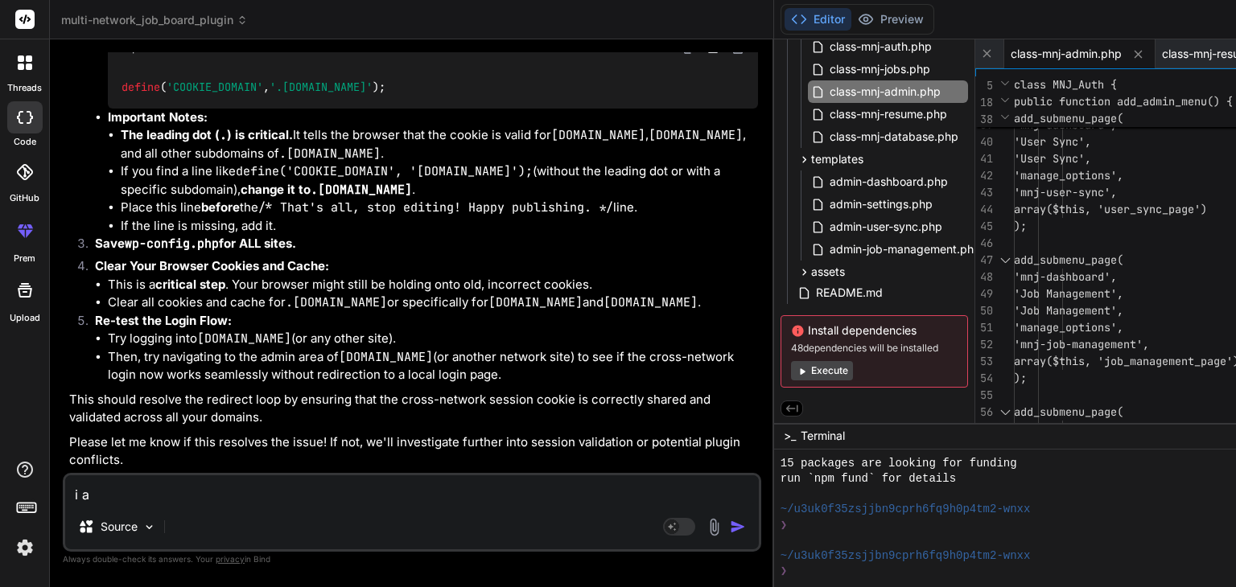
type textarea "x"
type textarea "i am"
type textarea "x"
type textarea "i am u"
type textarea "x"
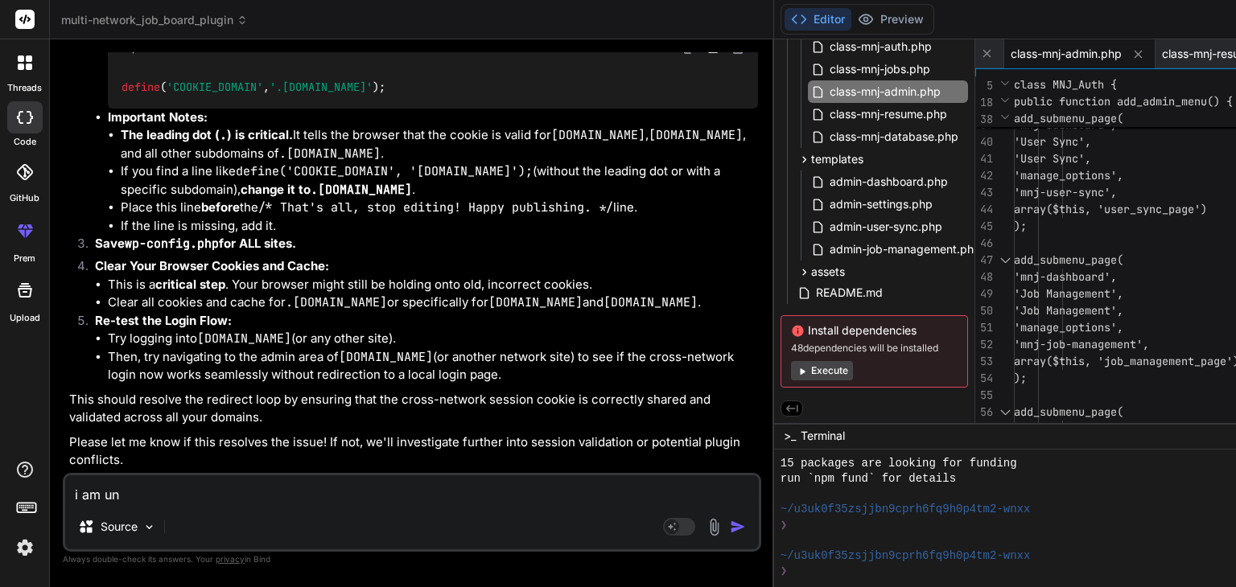
type textarea "i am una"
type textarea "x"
type textarea "i am unab"
type textarea "x"
type textarea "i am unabe"
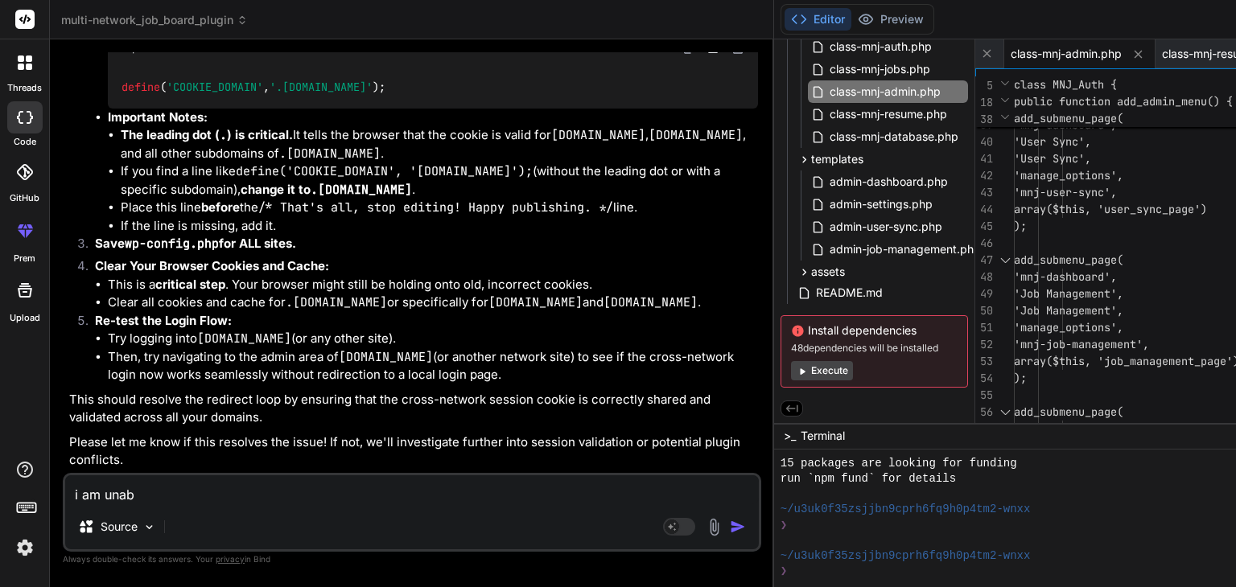
type textarea "x"
type textarea "i am unab"
type textarea "x"
type textarea "i am unabk"
type textarea "x"
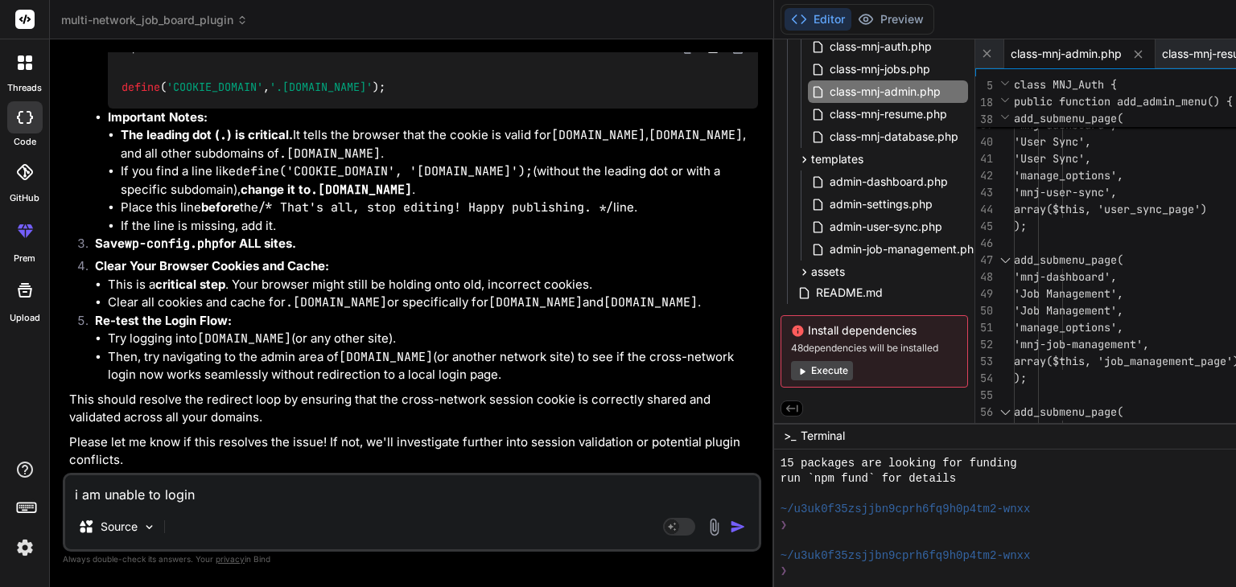
click at [200, 496] on textarea "i am unable to login" at bounding box center [411, 489] width 693 height 29
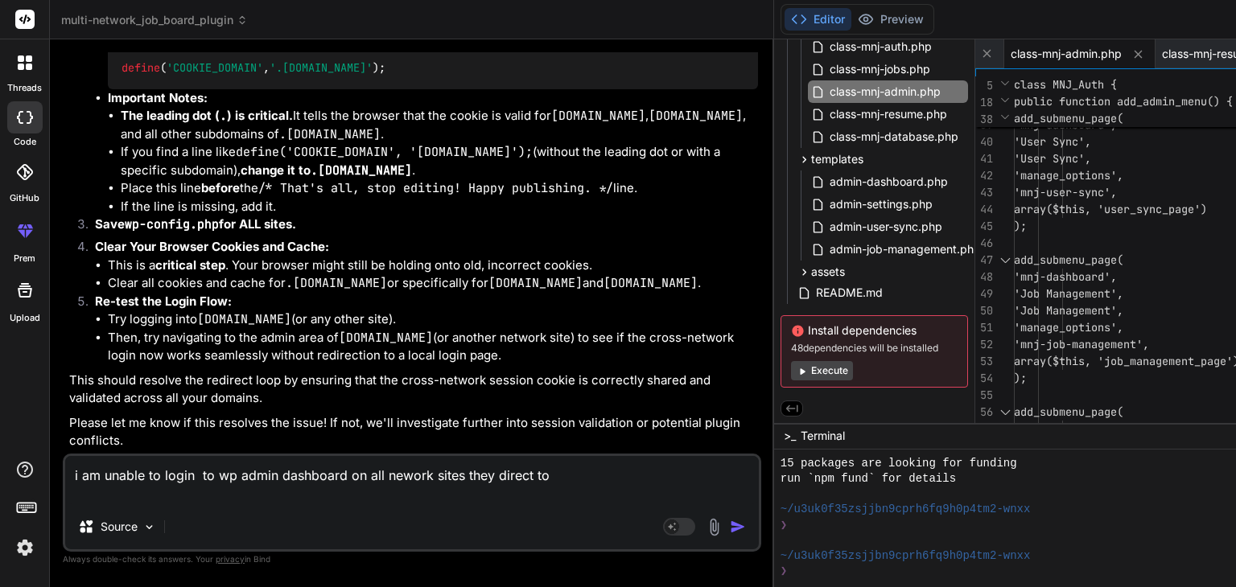
paste textarea "[URL][DOMAIN_NAME][DOMAIN_NAME]"
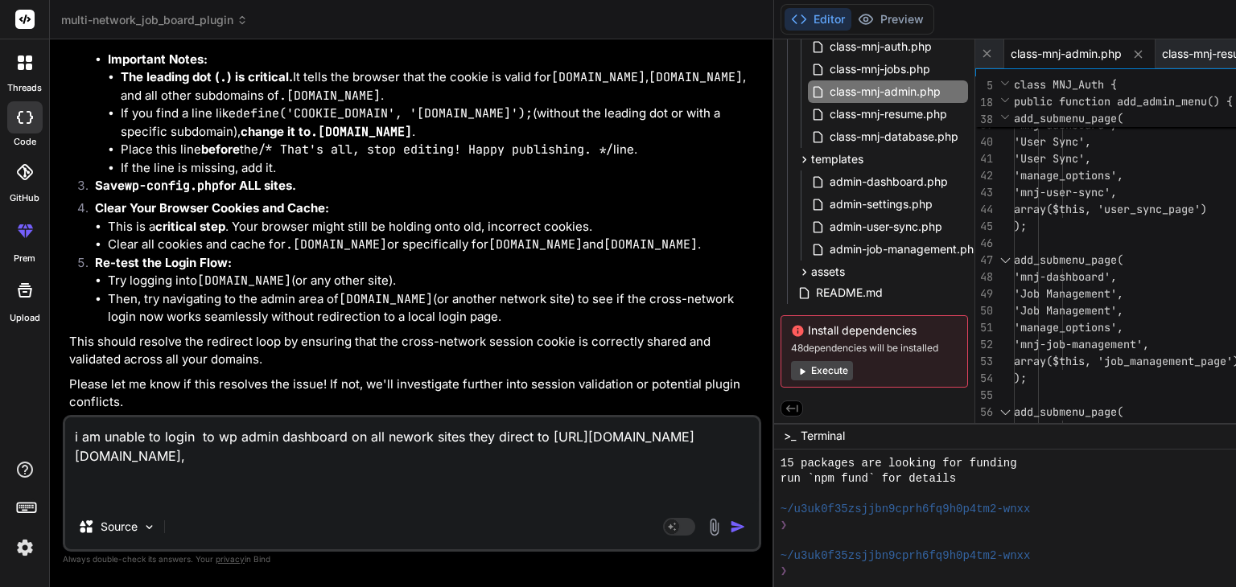
paste textarea "[URL][DOMAIN_NAME][DOMAIN_NAME]"
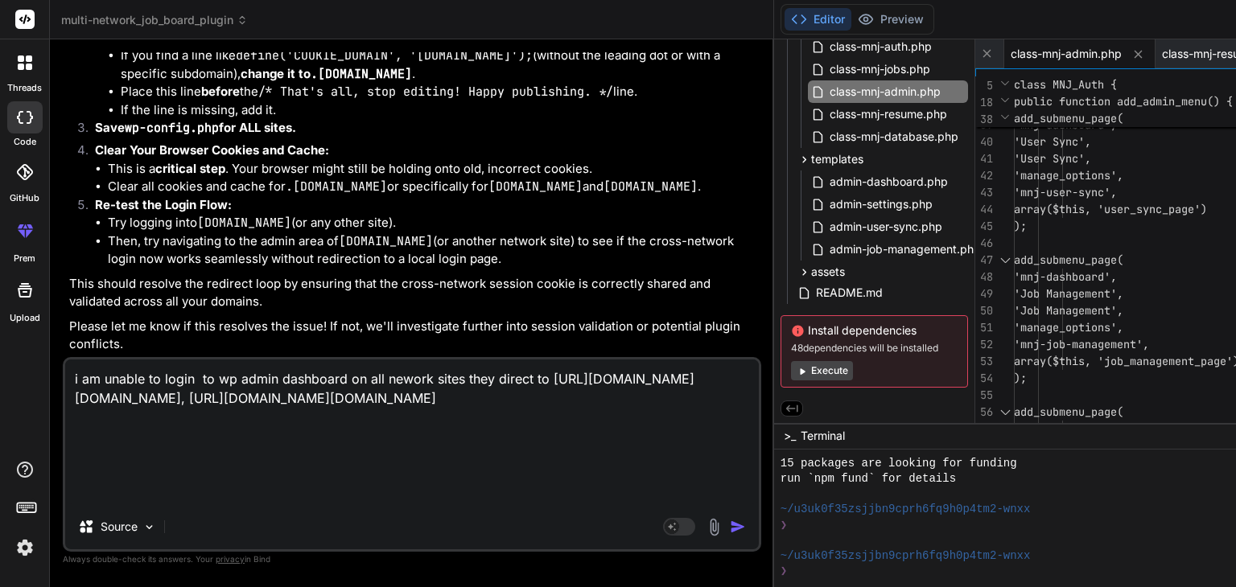
click at [236, 496] on textarea "i am unable to login to wp admin dashboard on all nework sites they direct to […" at bounding box center [411, 432] width 693 height 145
paste textarea "[URL][DOMAIN_NAME][DOMAIN_NAME]"
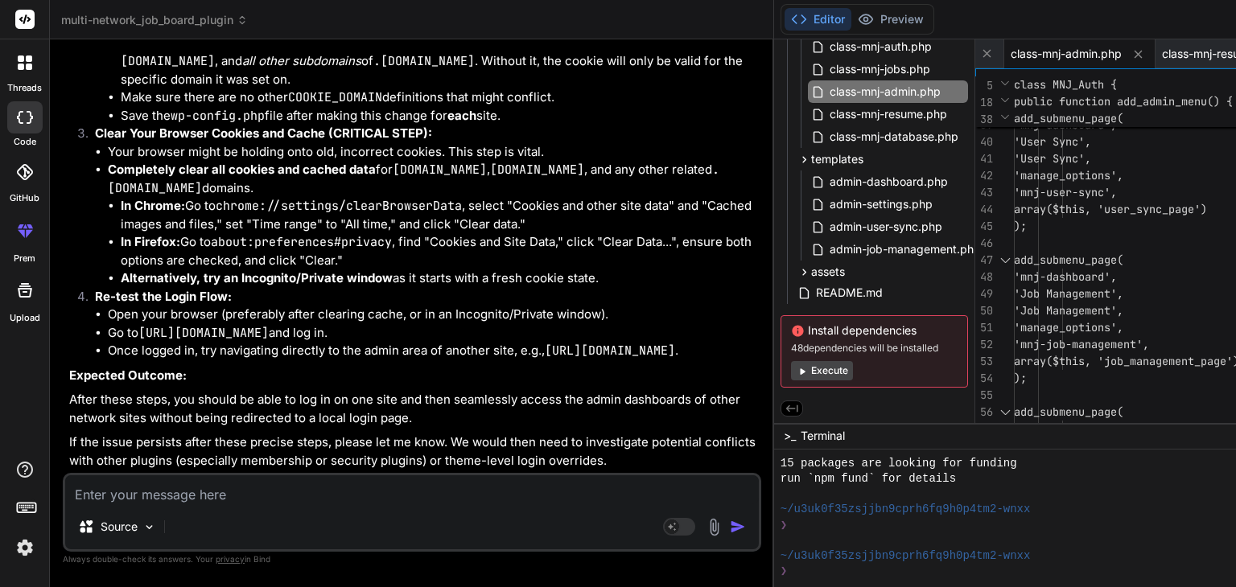
scroll to position [23406, 0]
click at [125, 494] on textarea at bounding box center [411, 489] width 693 height 29
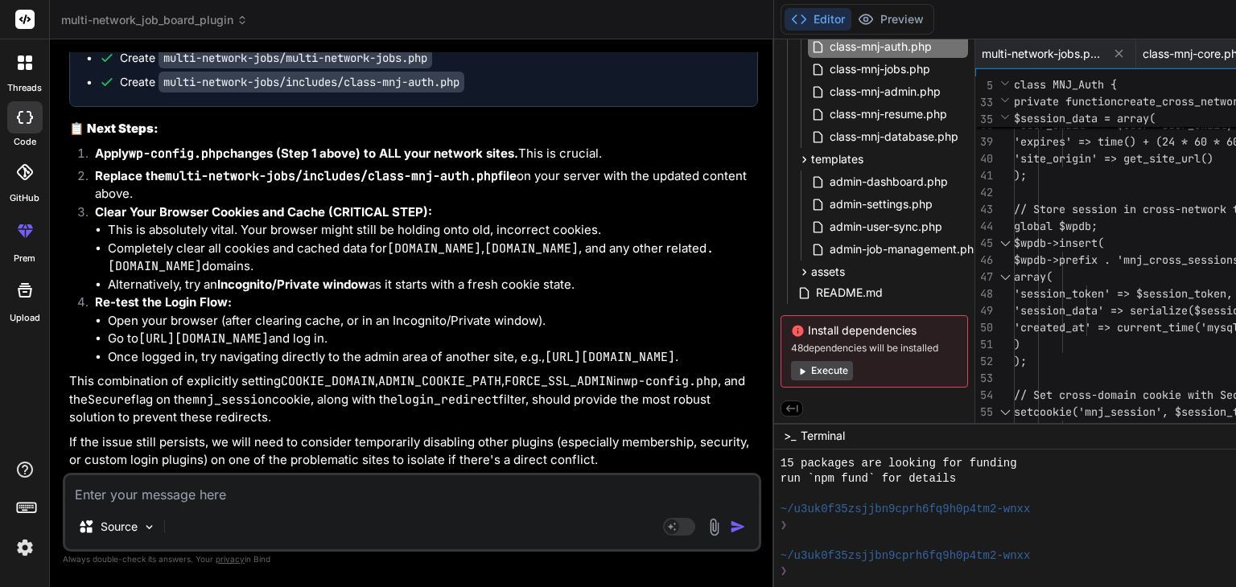
scroll to position [24493, 0]
drag, startPoint x: 103, startPoint y: 282, endPoint x: 317, endPoint y: 327, distance: 218.7
copy code "define ( 'COOKIE_DOMAIN' , '.[DOMAIN_NAME]' ); define ( 'ADMIN_COOKIE_PATH' , '…"
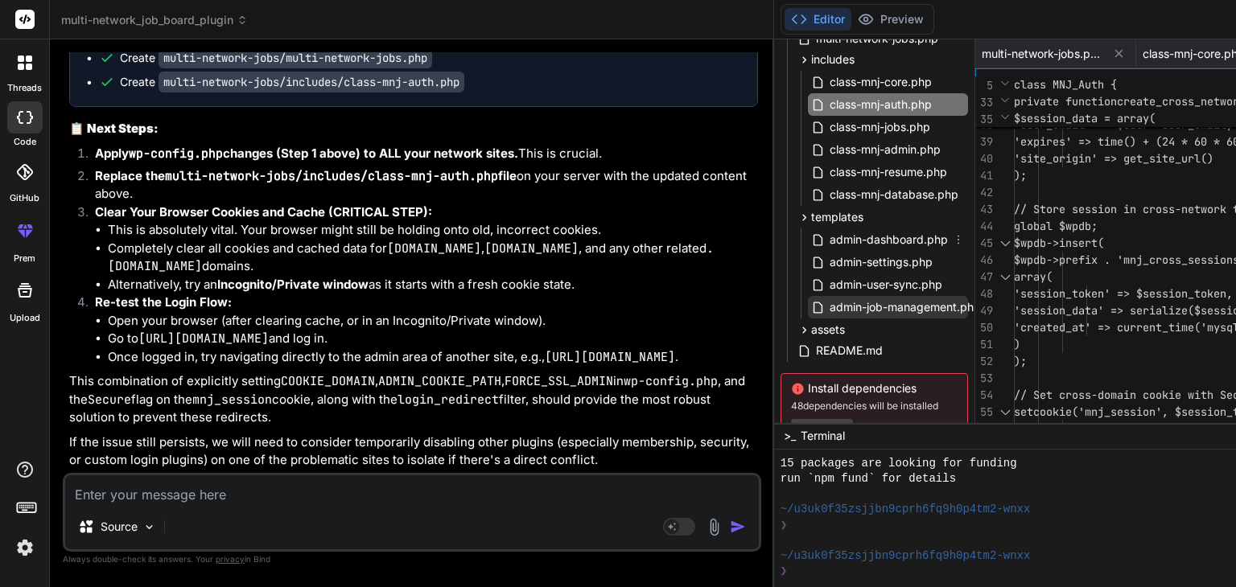
scroll to position [106, 0]
click at [828, 101] on span "class-mnj-auth.php" at bounding box center [880, 105] width 105 height 19
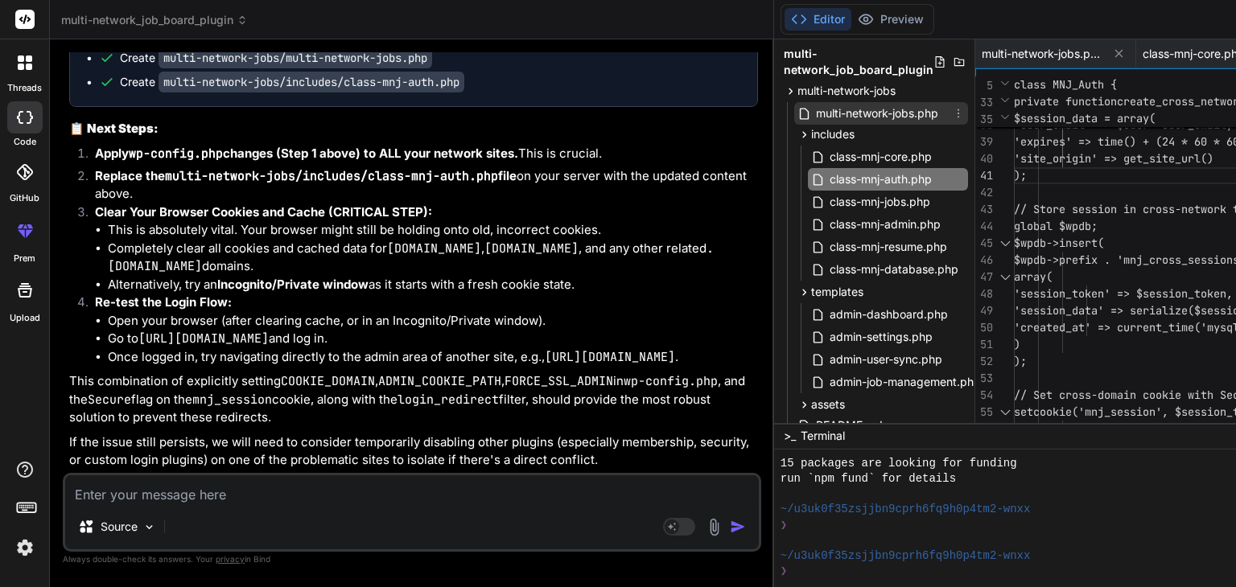
click at [814, 108] on span "multi-network-jobs.php" at bounding box center [876, 113] width 125 height 19
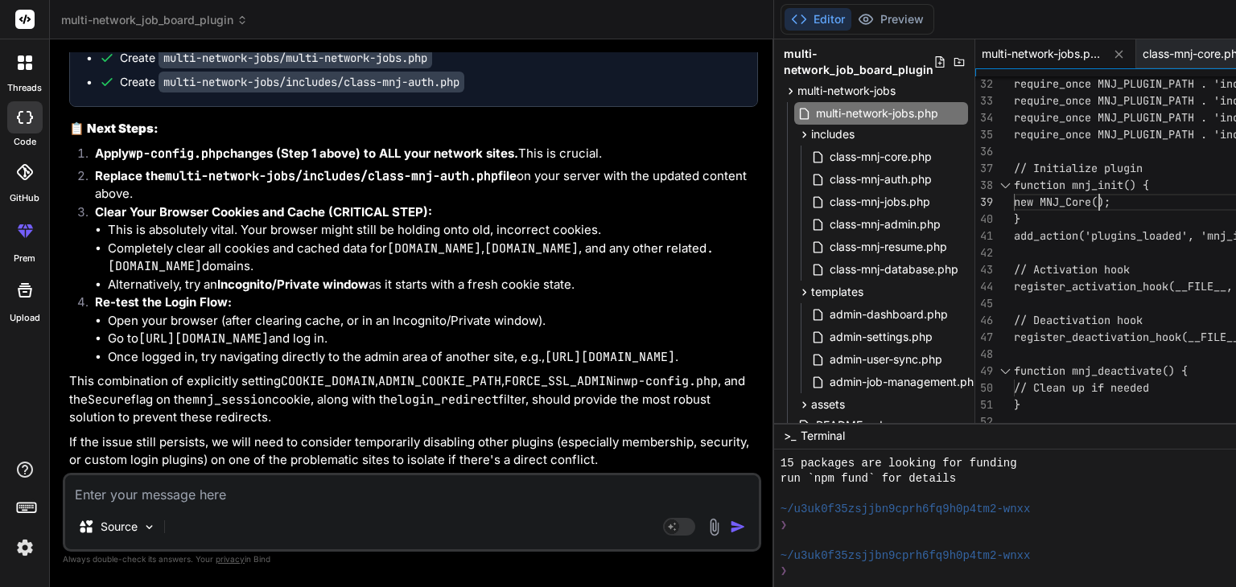
scroll to position [0, 0]
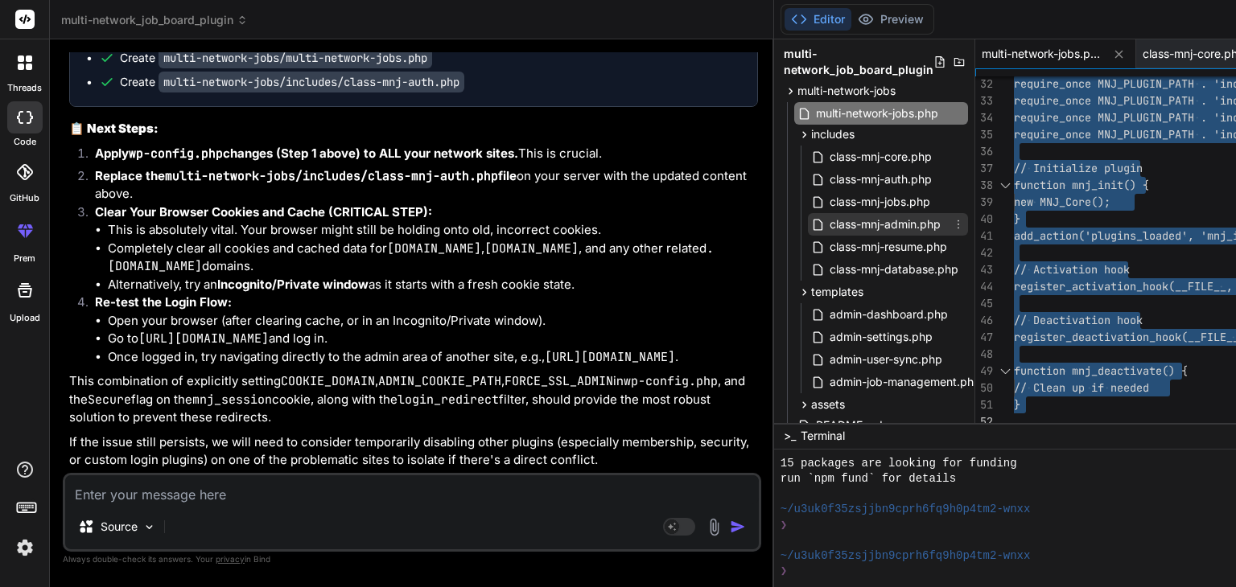
click at [828, 223] on span "class-mnj-admin.php" at bounding box center [885, 224] width 114 height 19
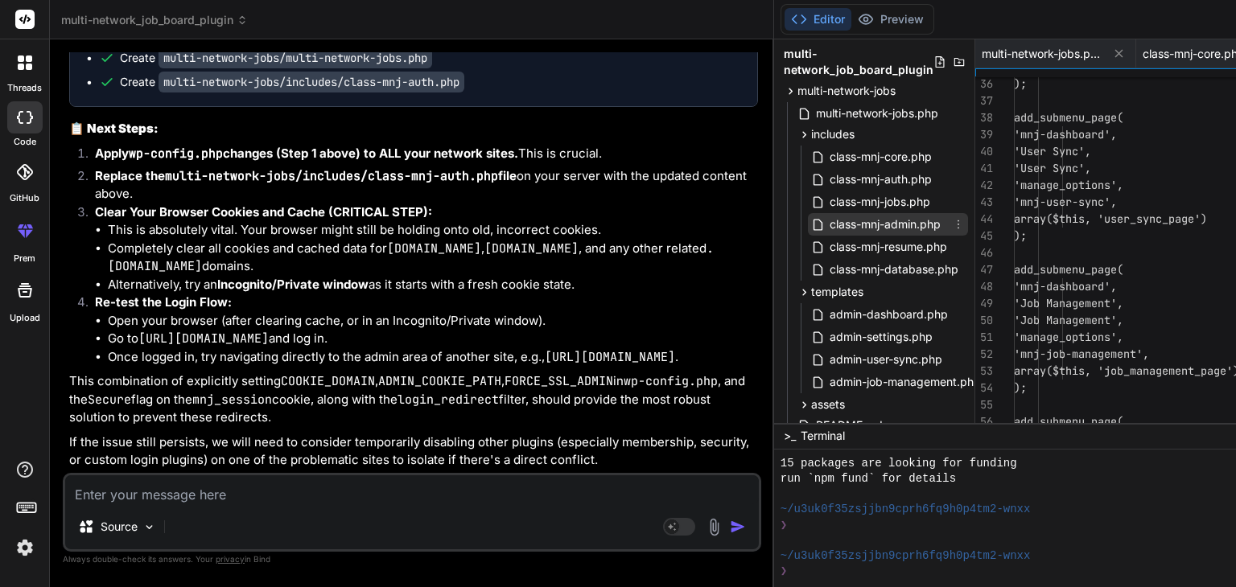
scroll to position [0, 237]
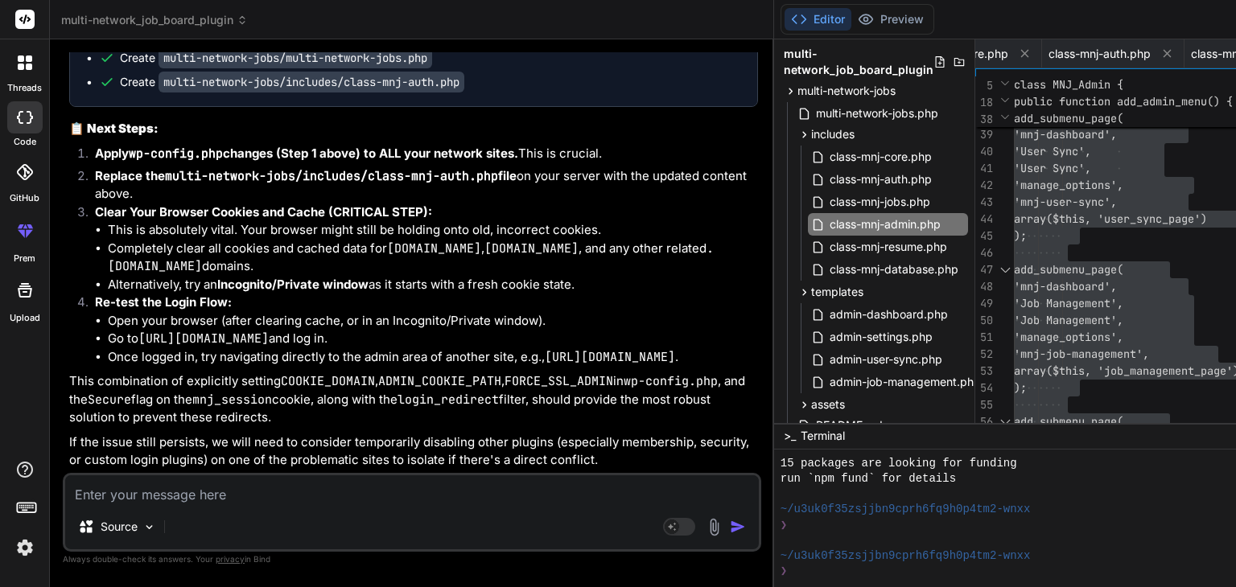
click at [137, 493] on textarea at bounding box center [411, 489] width 693 height 29
paste textarea "[[DATE] 13:18:03 UTC] PHP Warning: Undefined array key "REQUEST_METHOD" in /hom…"
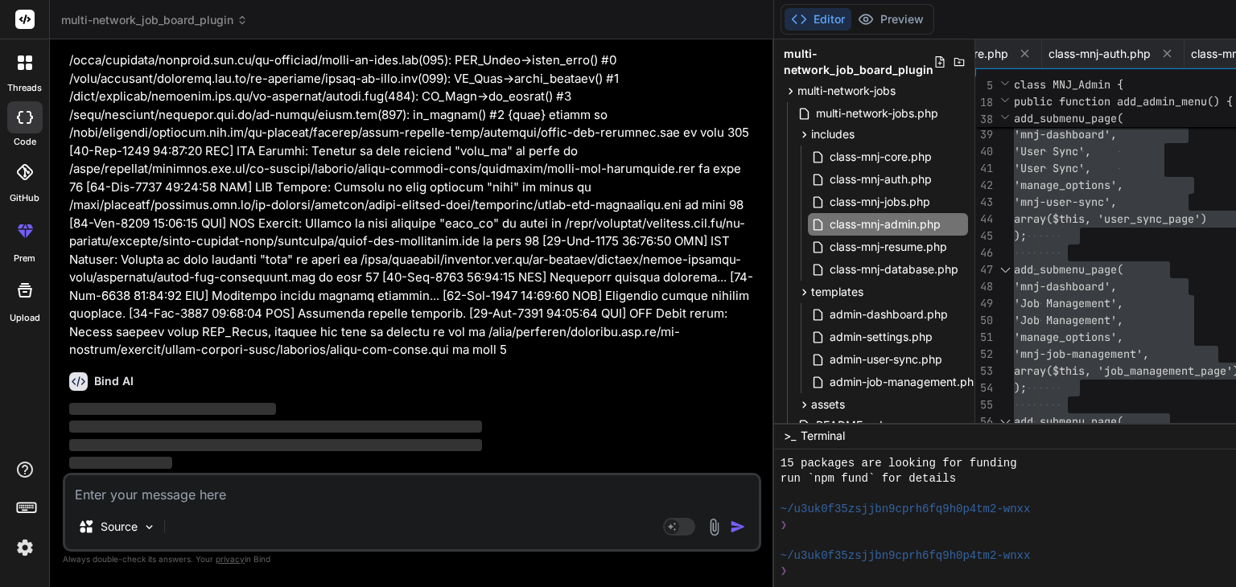
scroll to position [25885, 0]
click at [730, 527] on img "button" at bounding box center [738, 527] width 16 height 16
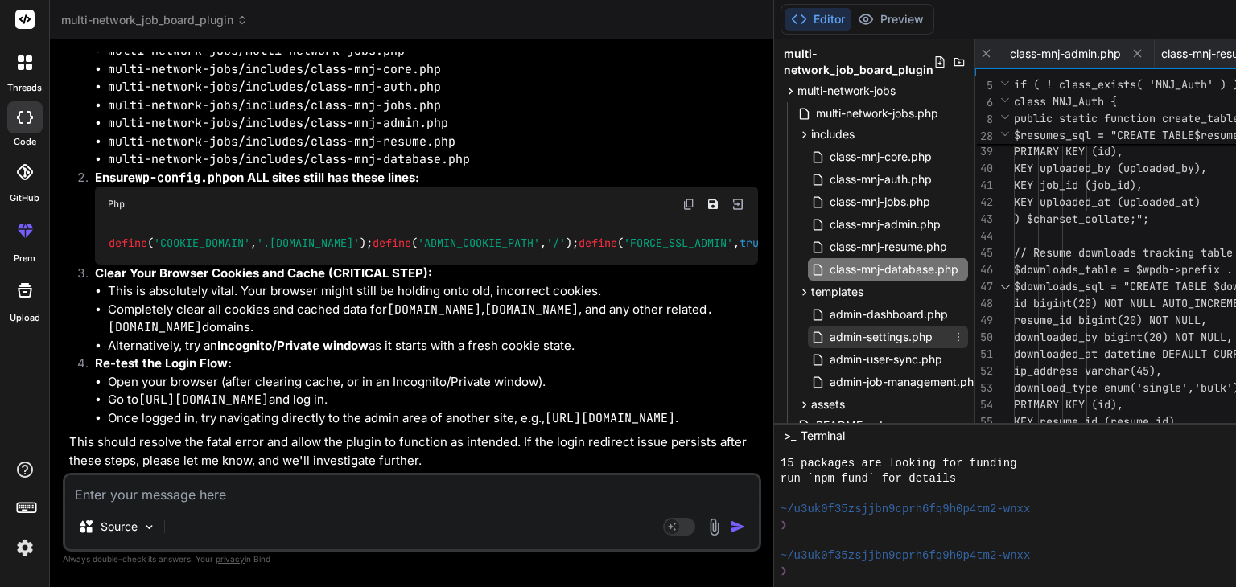
scroll to position [167, 0]
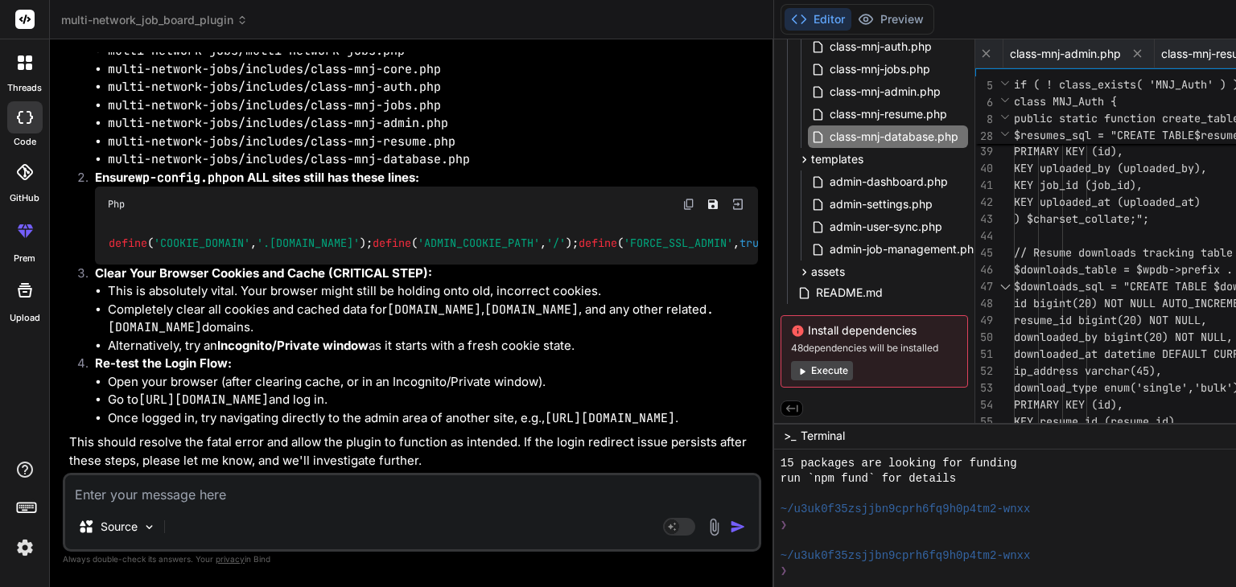
click at [791, 364] on button "Execute" at bounding box center [822, 370] width 62 height 19
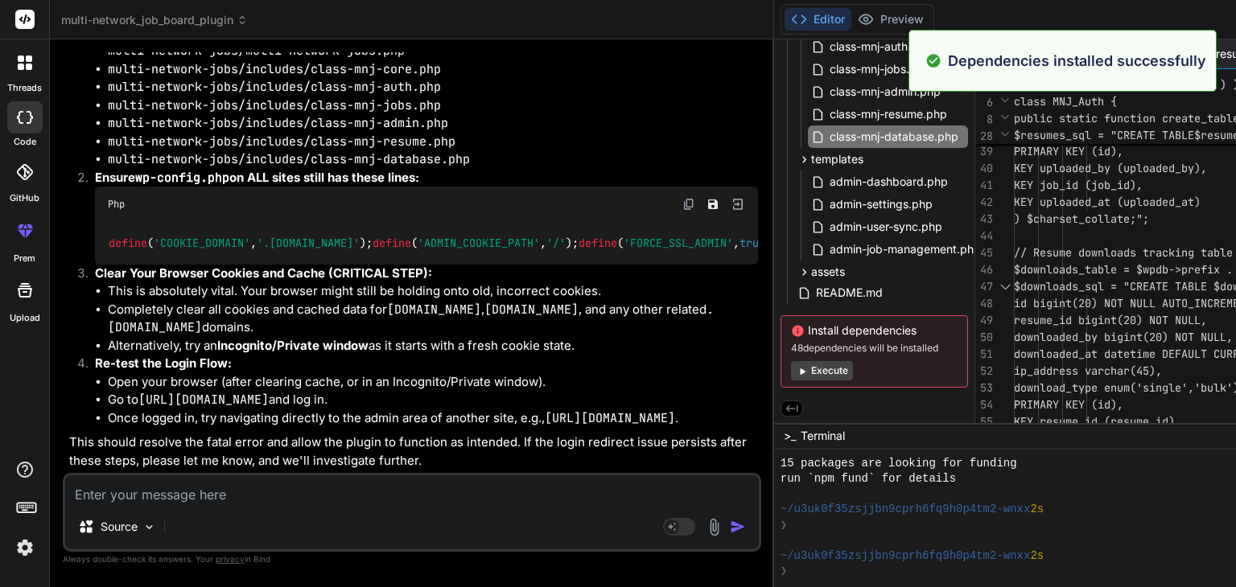
scroll to position [29204, 0]
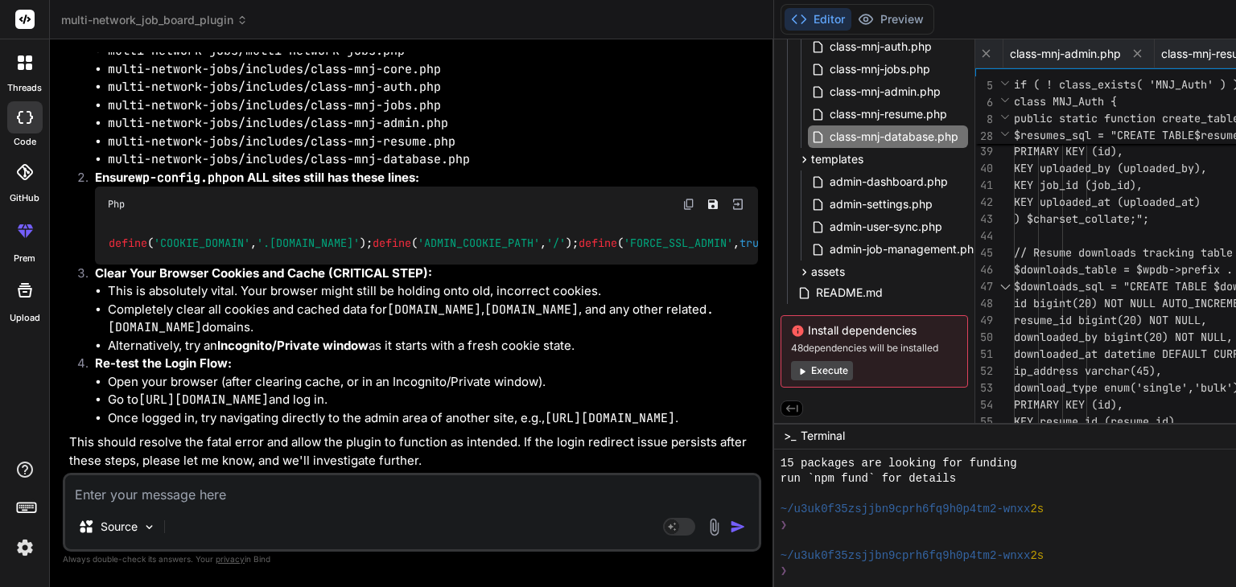
click at [791, 368] on button "Execute" at bounding box center [822, 370] width 62 height 19
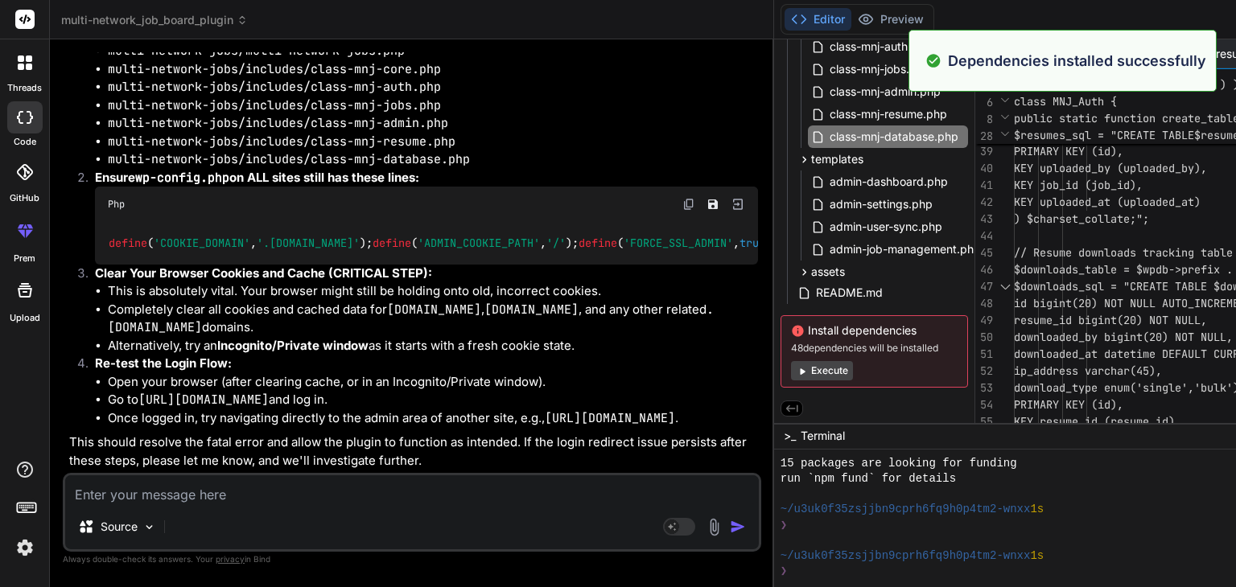
scroll to position [865, 0]
